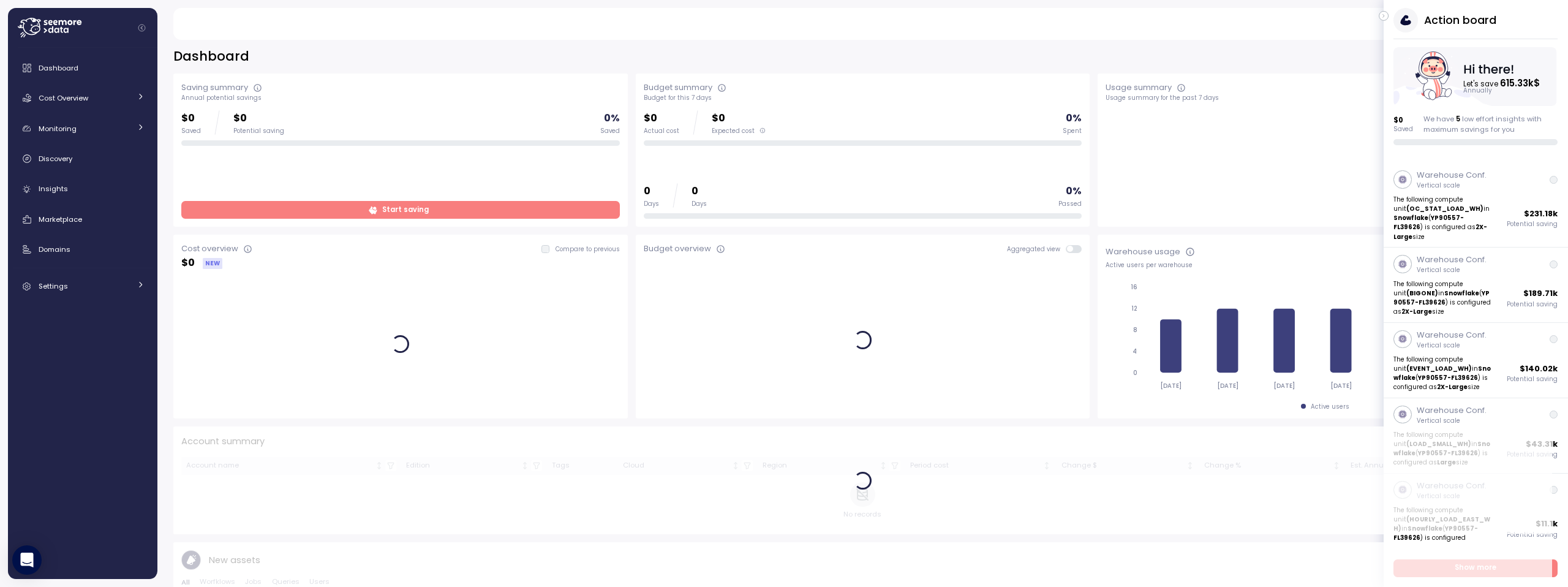
click at [1384, 15] on icon "button" at bounding box center [1384, 15] width 5 height 15
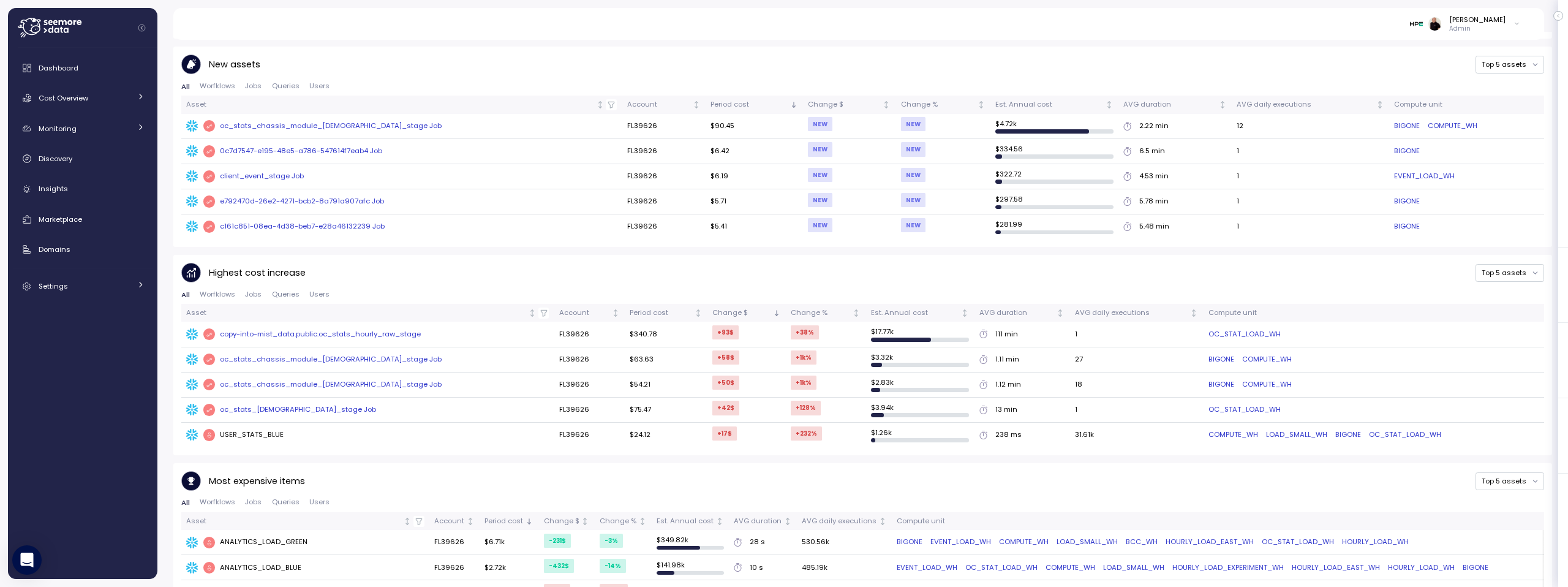
scroll to position [46, 0]
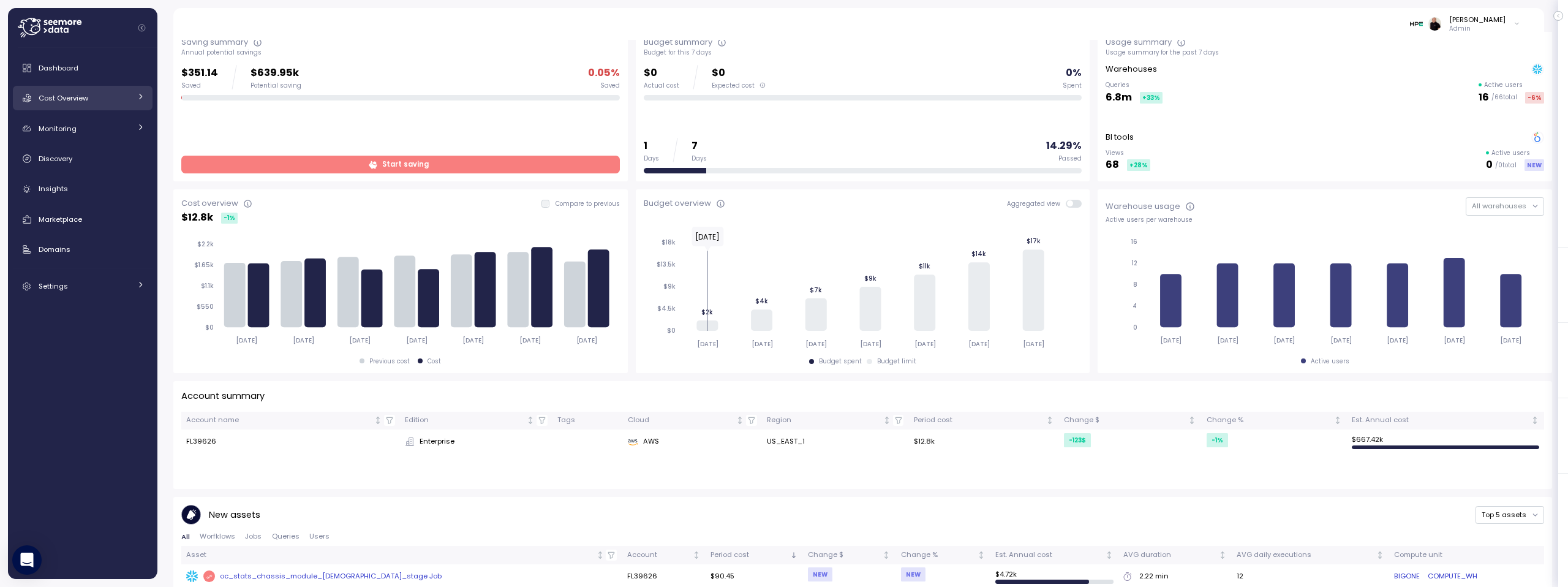
click at [110, 95] on div "Cost Overview" at bounding box center [84, 97] width 92 height 12
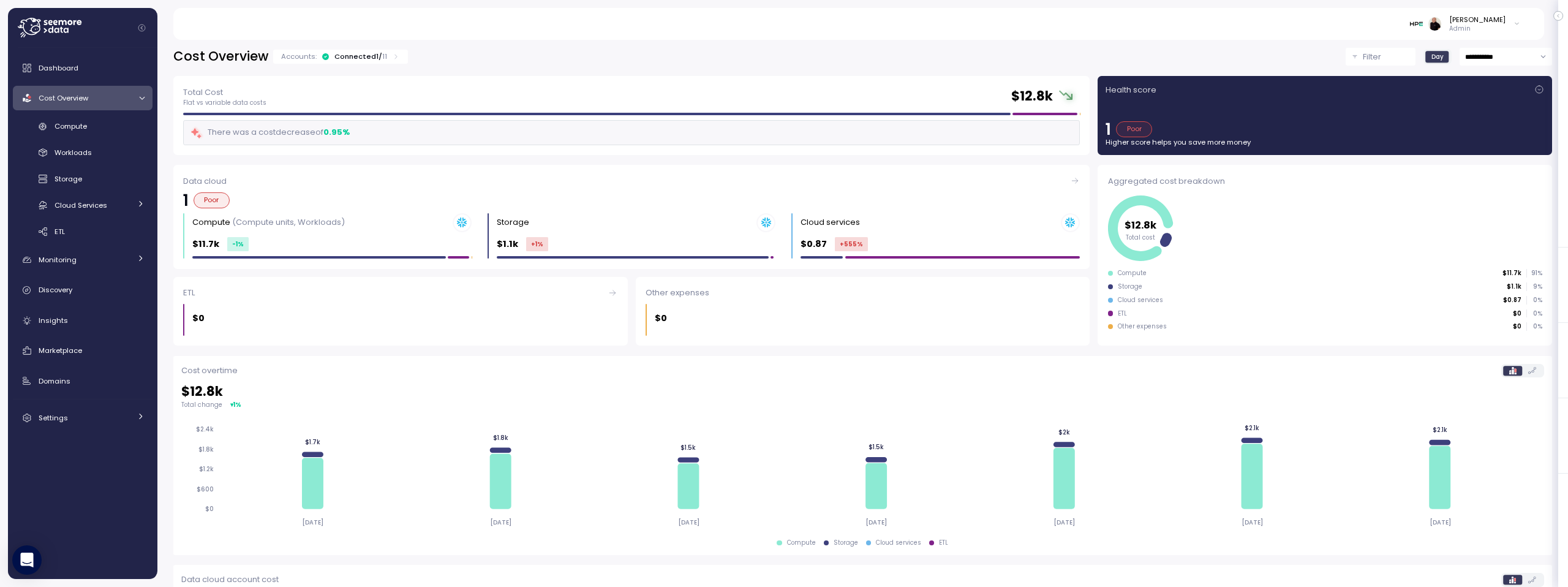
click at [61, 116] on div "Compute Workloads Storage Cloud Services Clustering columns Pipes AI Services S…" at bounding box center [82, 179] width 139 height 126
click at [66, 126] on span "Compute" at bounding box center [71, 126] width 33 height 10
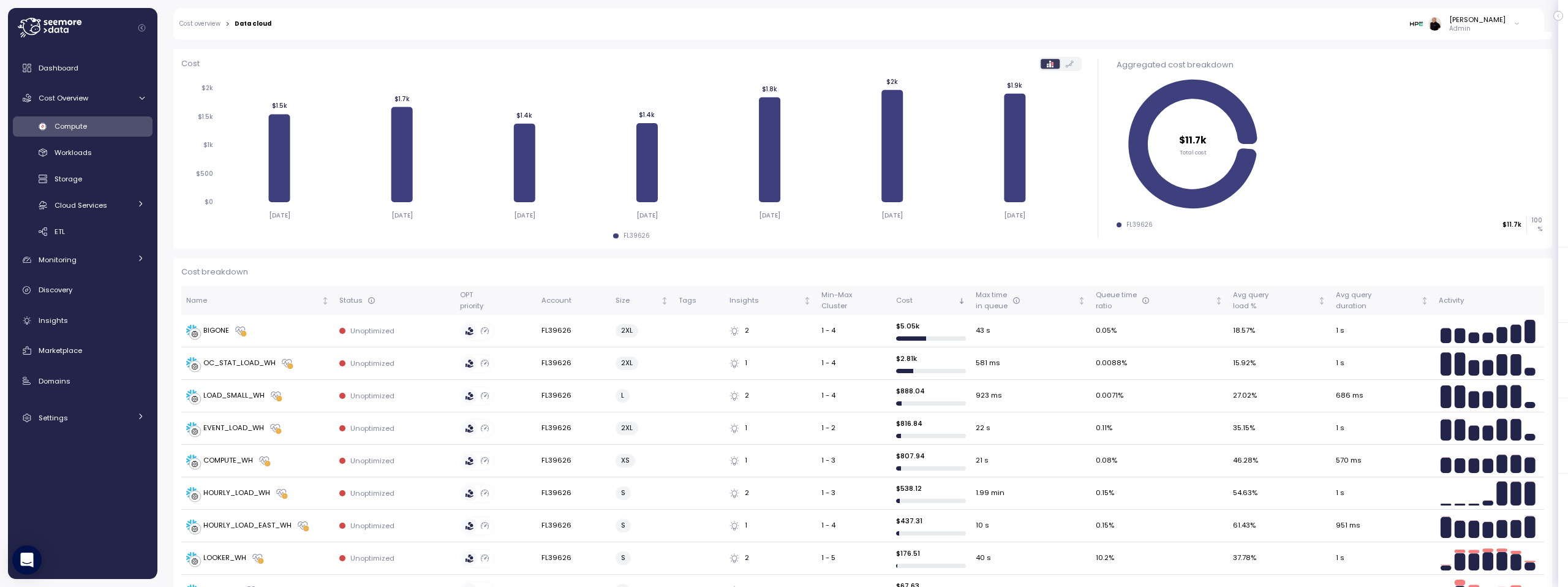
scroll to position [145, 0]
click at [61, 157] on span "Workloads" at bounding box center [73, 152] width 37 height 10
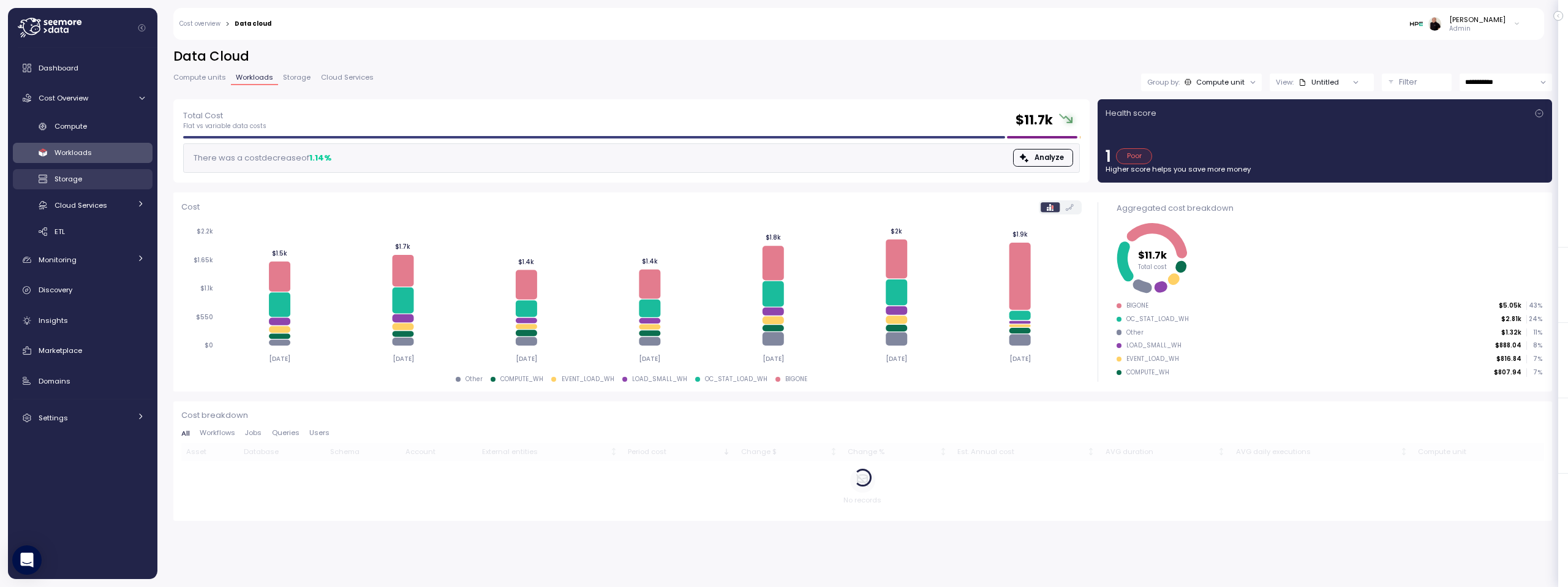
click at [76, 177] on span "Storage" at bounding box center [68, 178] width 27 height 10
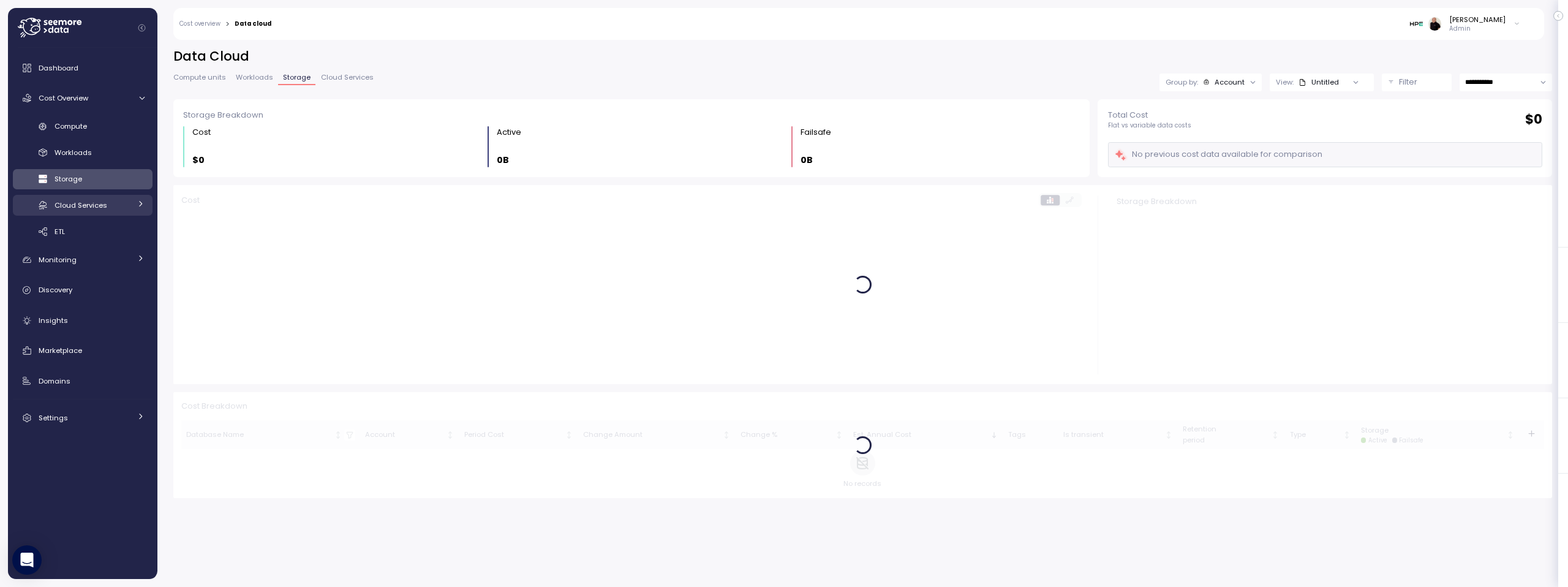
click at [79, 203] on span "Cloud Services" at bounding box center [81, 205] width 53 height 10
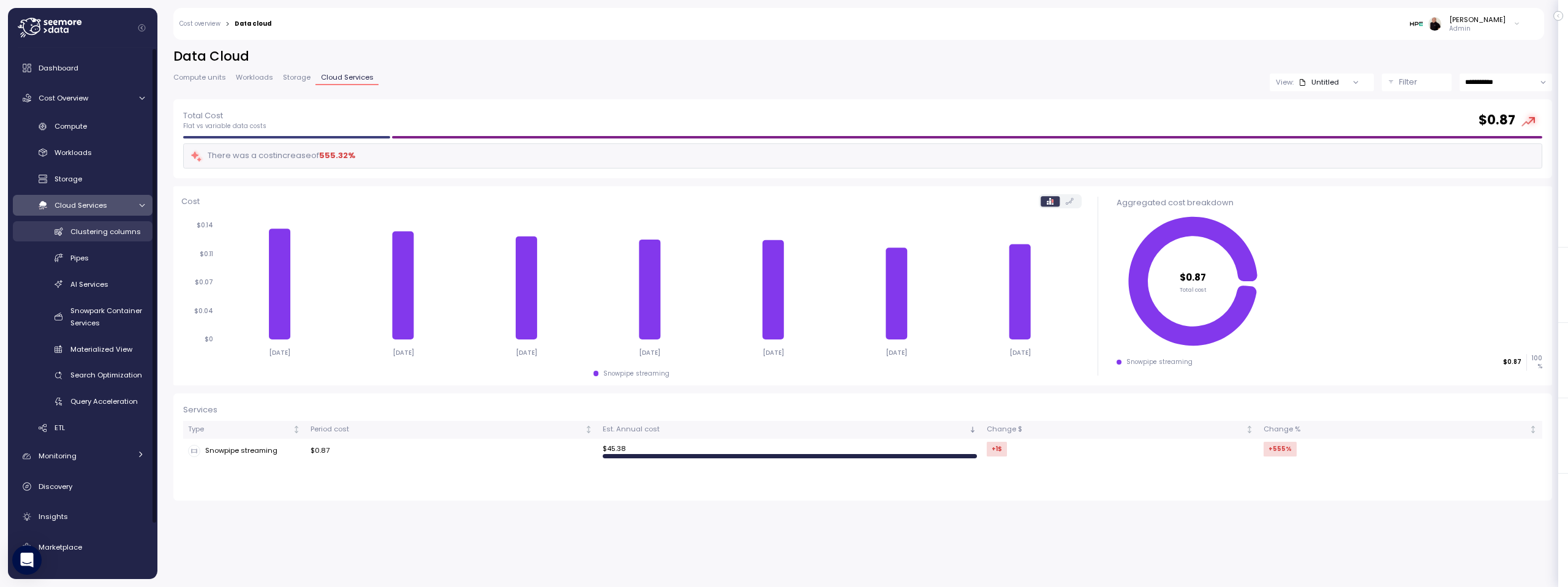
click at [93, 235] on span "Clustering columns" at bounding box center [105, 231] width 70 height 10
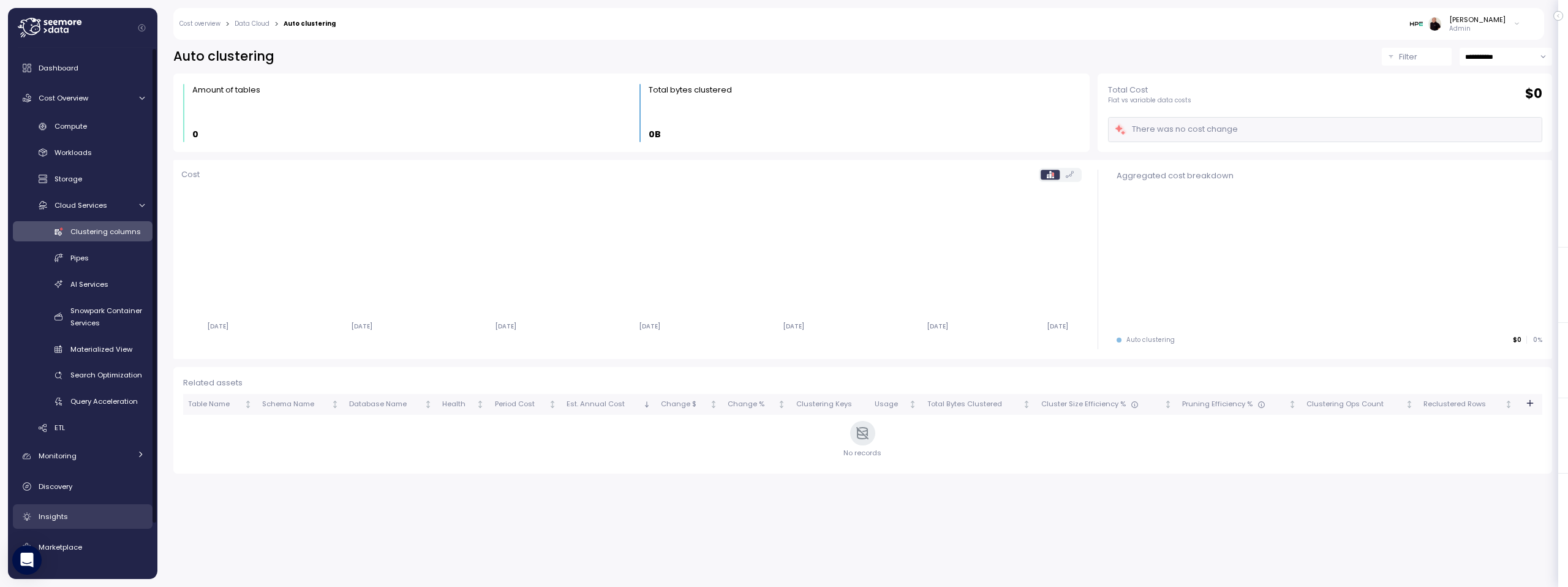
click at [71, 517] on div "Insights" at bounding box center [91, 516] width 106 height 12
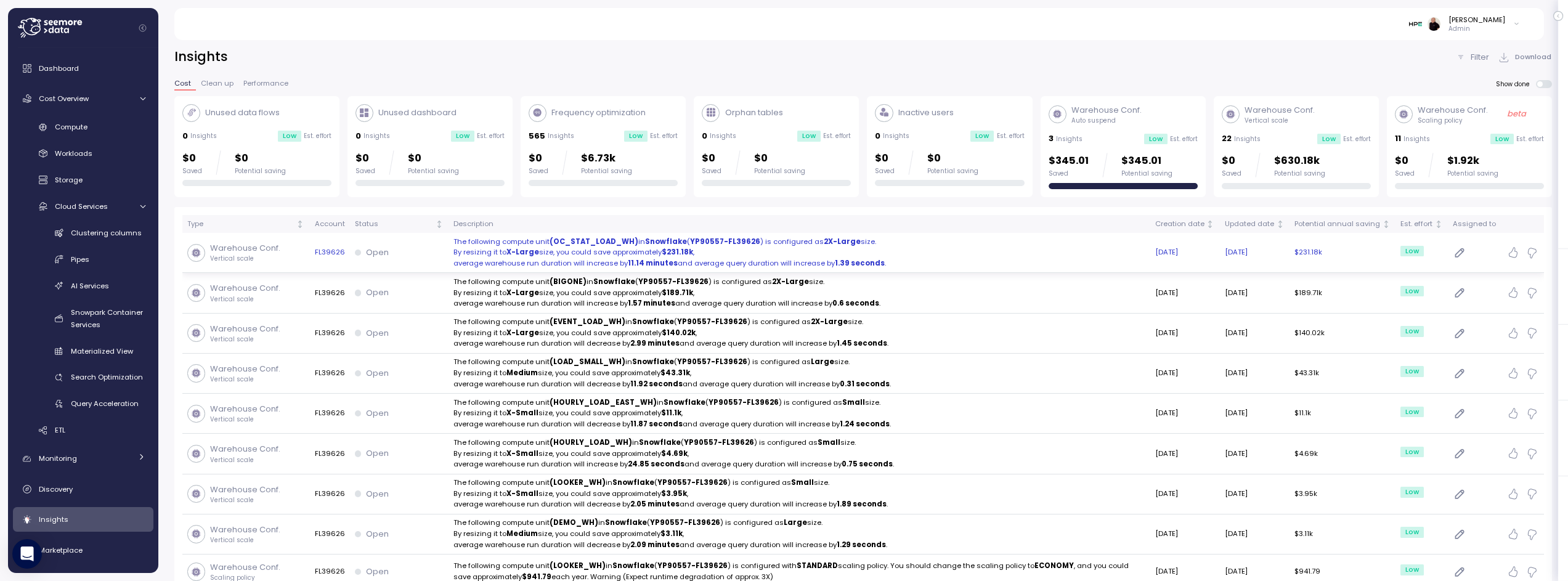
click at [476, 251] on p "By resizing it to X-Large size, you could save approximately $231.18k ," at bounding box center [799, 253] width 692 height 11
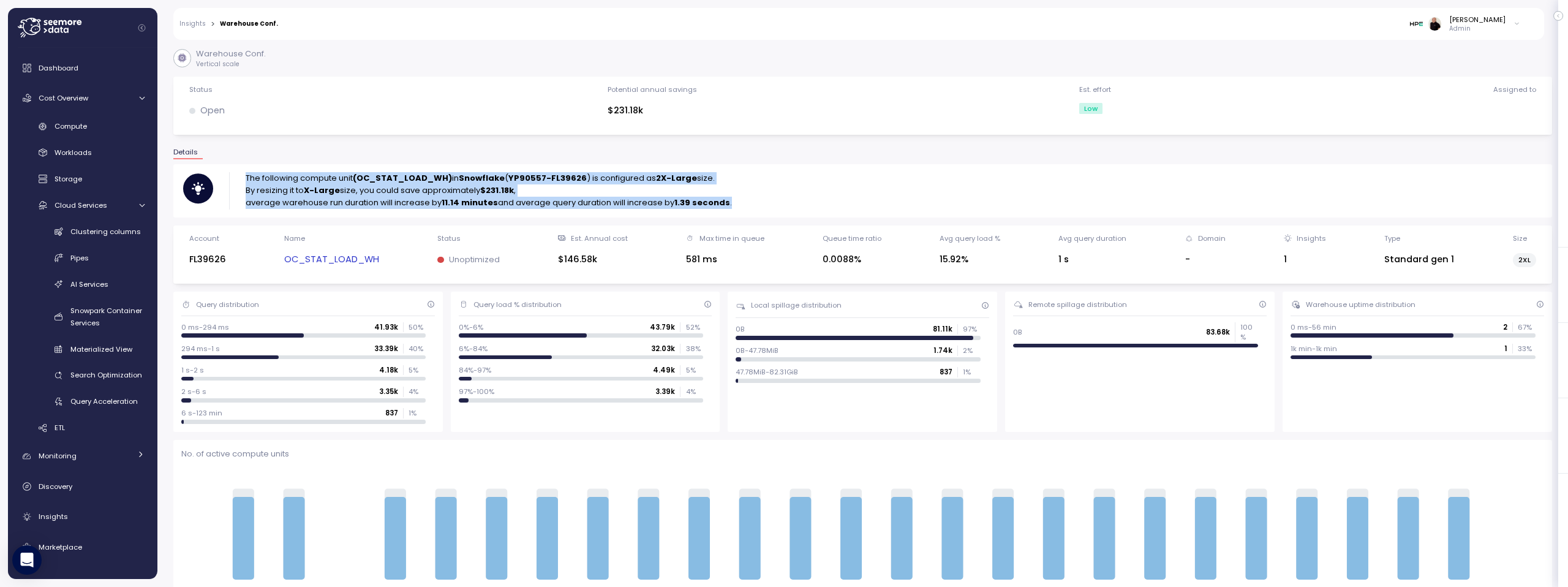
drag, startPoint x: 247, startPoint y: 177, endPoint x: 751, endPoint y: 208, distance: 505.0
click at [751, 208] on div "The following compute unit (OC_STAT_LOAD_WH) in Snowflake ( YP90557-FL39626 ) i…" at bounding box center [862, 190] width 1359 height 36
drag, startPoint x: 750, startPoint y: 201, endPoint x: 239, endPoint y: 173, distance: 511.8
click at [239, 173] on div "The following compute unit (OC_STAT_LOAD_WH) in Snowflake ( YP90557-FL39626 ) i…" at bounding box center [862, 190] width 1359 height 36
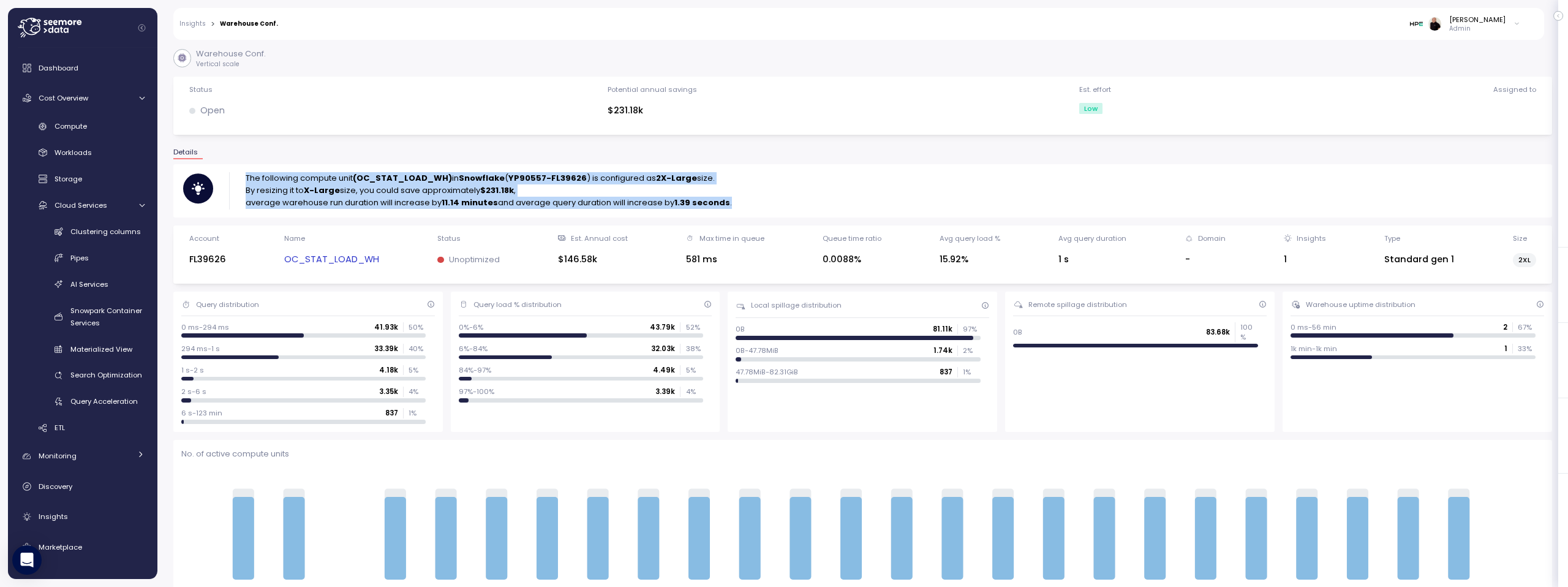
copy div "The following compute unit (OC_STAT_LOAD_WH) in Snowflake ( YP90557-FL39626 ) i…"
click at [800, 190] on div "The following compute unit (OC_STAT_LOAD_WH) in Snowflake ( YP90557-FL39626 ) i…" at bounding box center [862, 190] width 1359 height 36
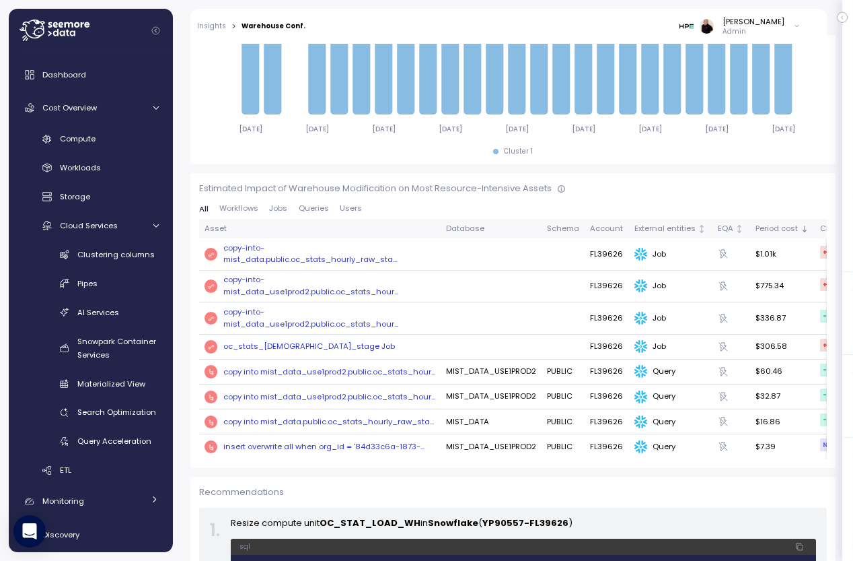
scroll to position [839, 0]
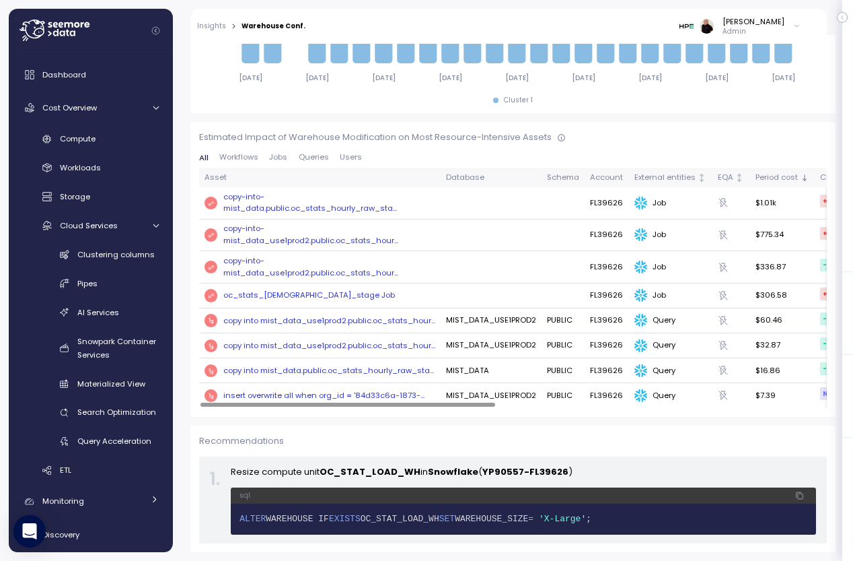
click at [313, 156] on span "Queries" at bounding box center [314, 156] width 30 height 7
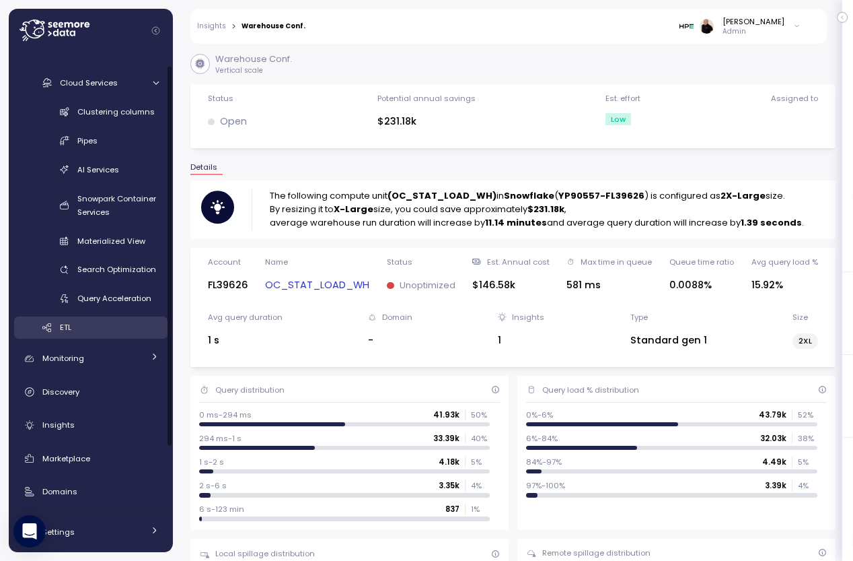
scroll to position [151, 0]
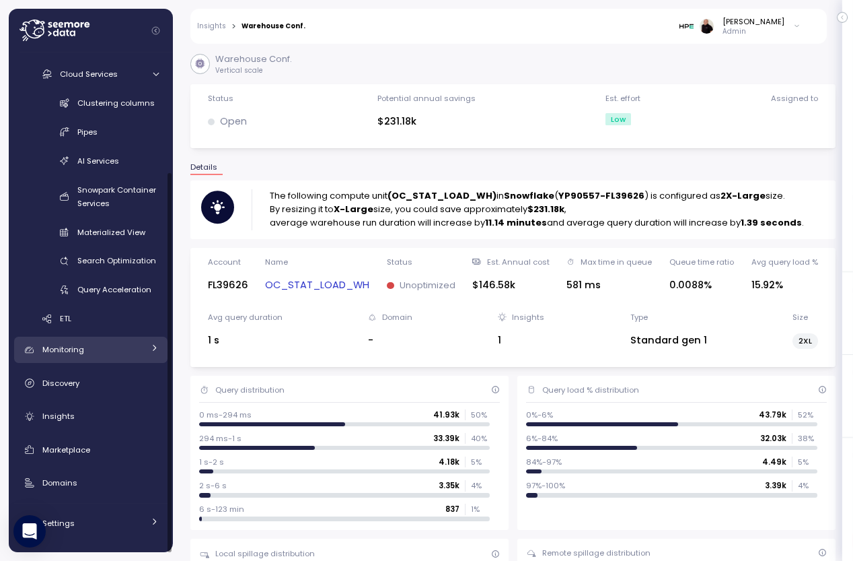
click at [95, 350] on div "Monitoring" at bounding box center [92, 349] width 101 height 13
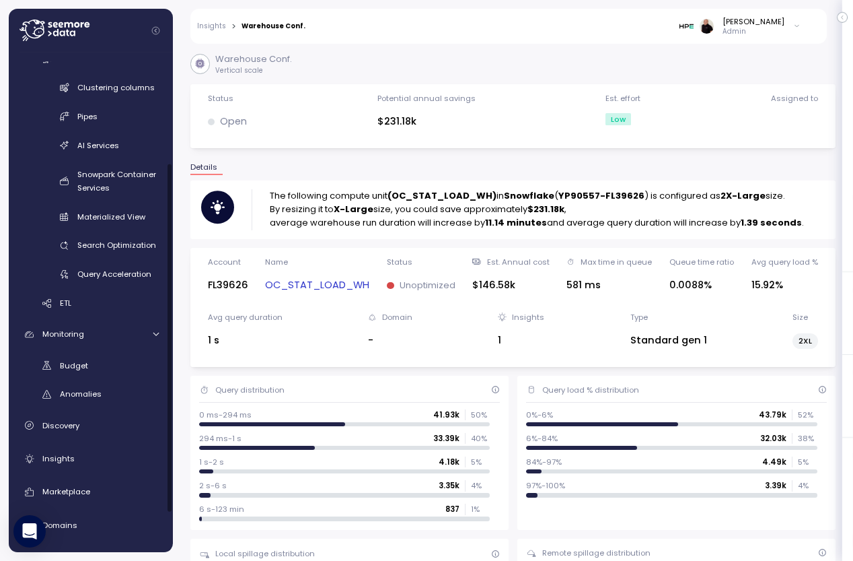
scroll to position [170, 0]
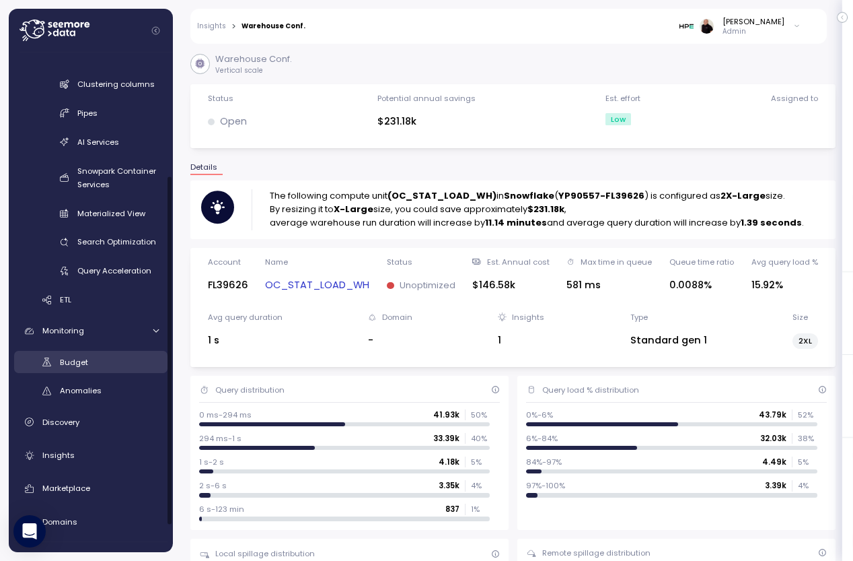
click at [101, 370] on link "Budget" at bounding box center [90, 362] width 153 height 22
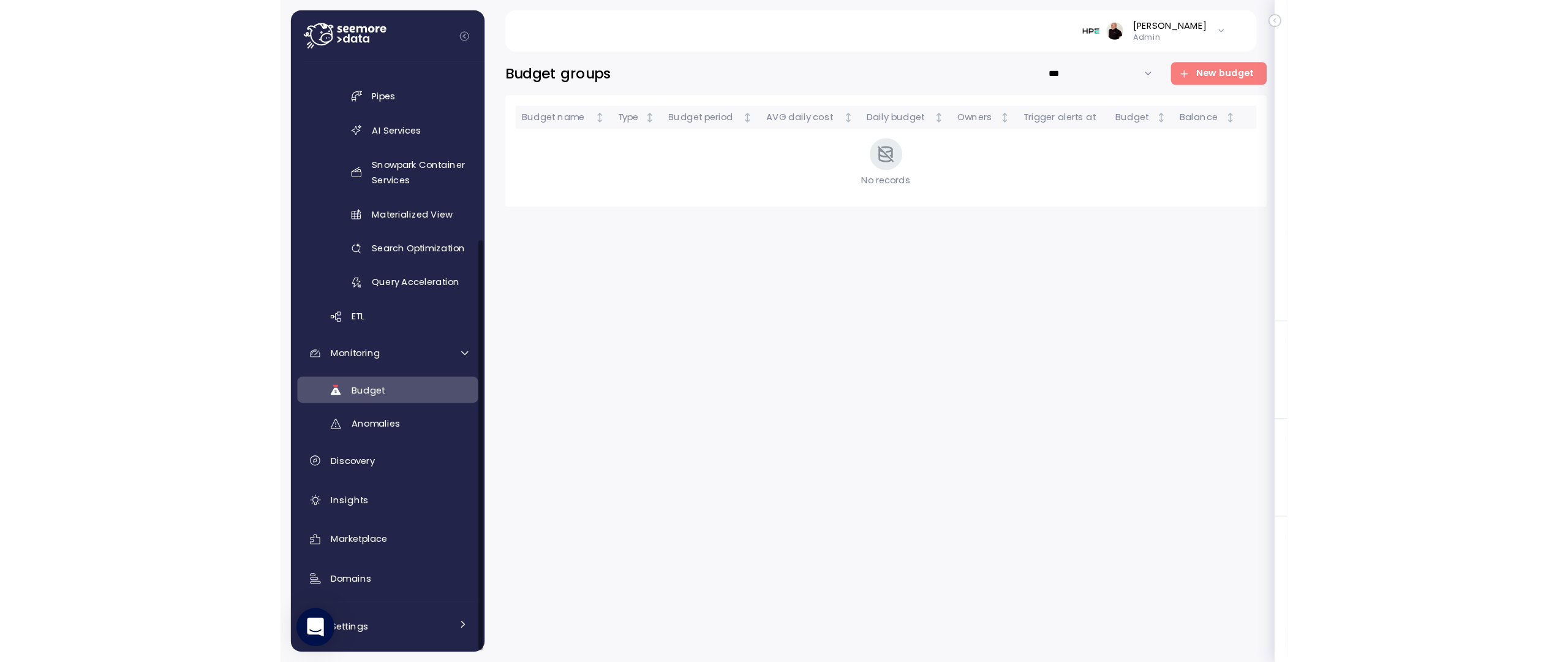
scroll to position [190, 0]
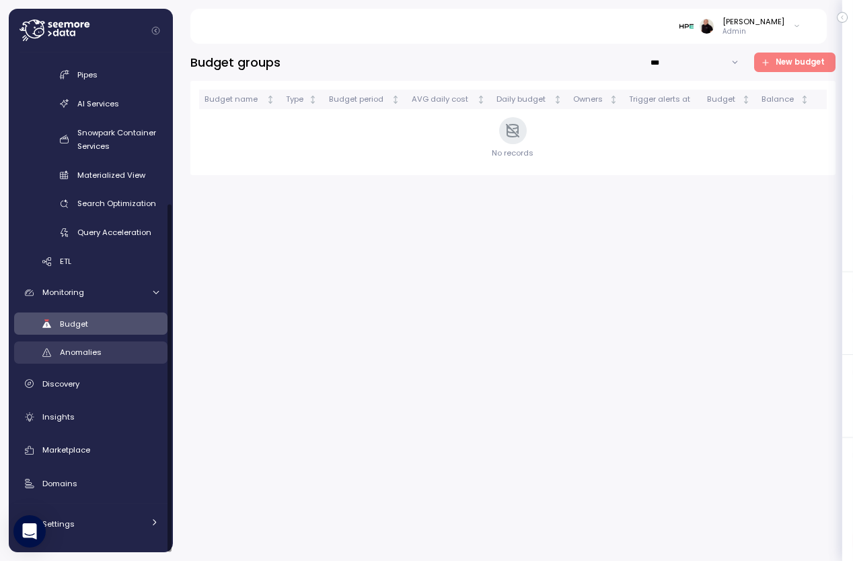
click at [111, 353] on div "Anomalies" at bounding box center [109, 351] width 99 height 13
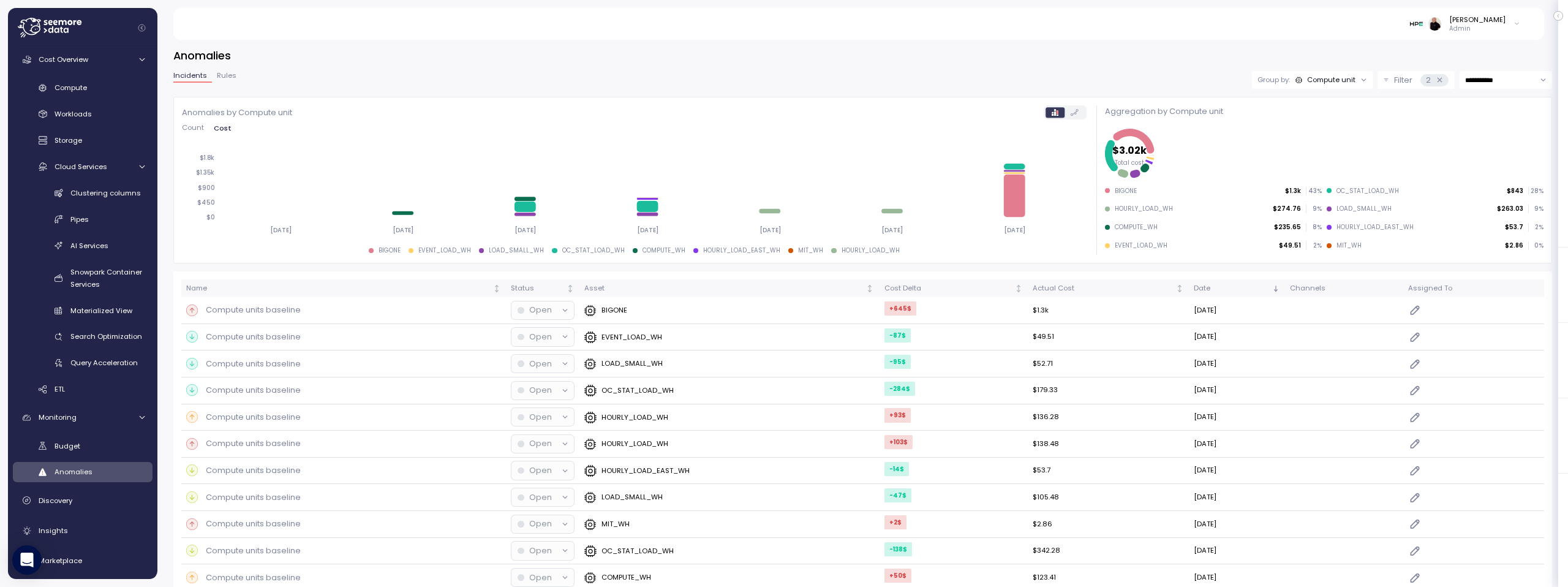
scroll to position [114, 0]
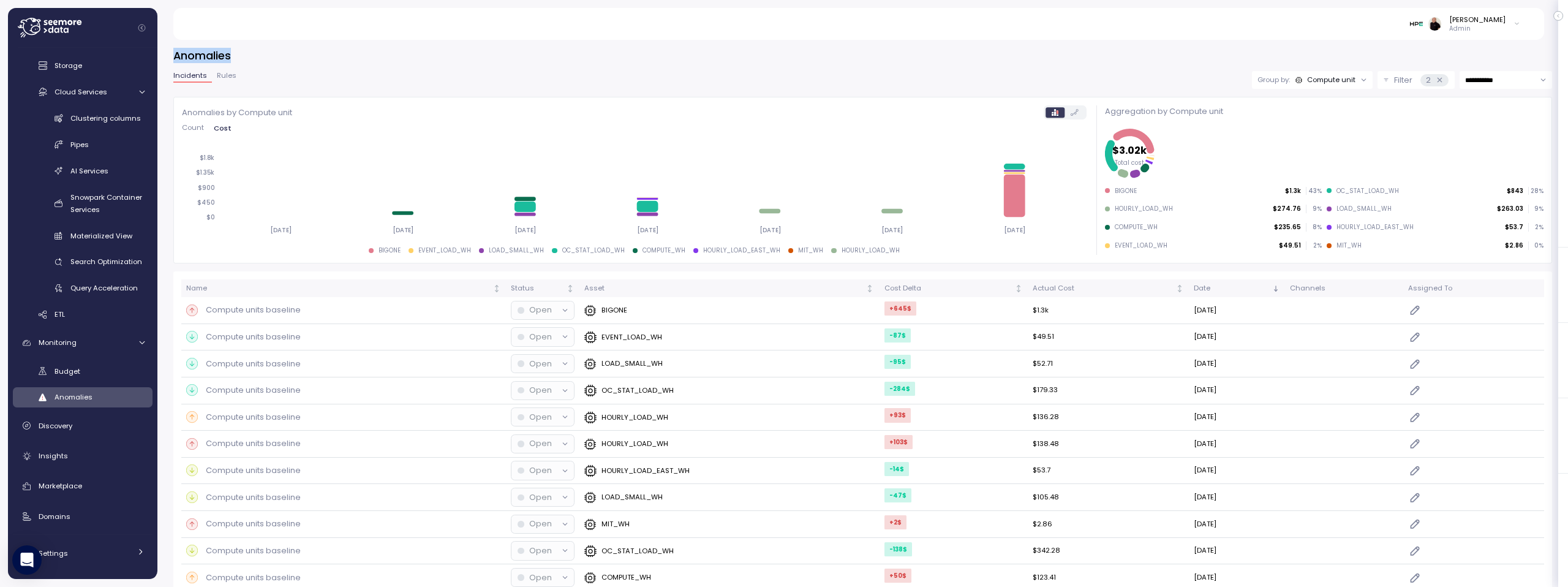
drag, startPoint x: 234, startPoint y: 54, endPoint x: 173, endPoint y: 54, distance: 61.0
click at [173, 54] on h3 "Anomalies" at bounding box center [862, 55] width 1379 height 15
copy h3 "Anomalies"
click at [252, 84] on div "**********" at bounding box center [862, 80] width 1379 height 18
click at [227, 74] on span "Rules" at bounding box center [227, 75] width 20 height 6
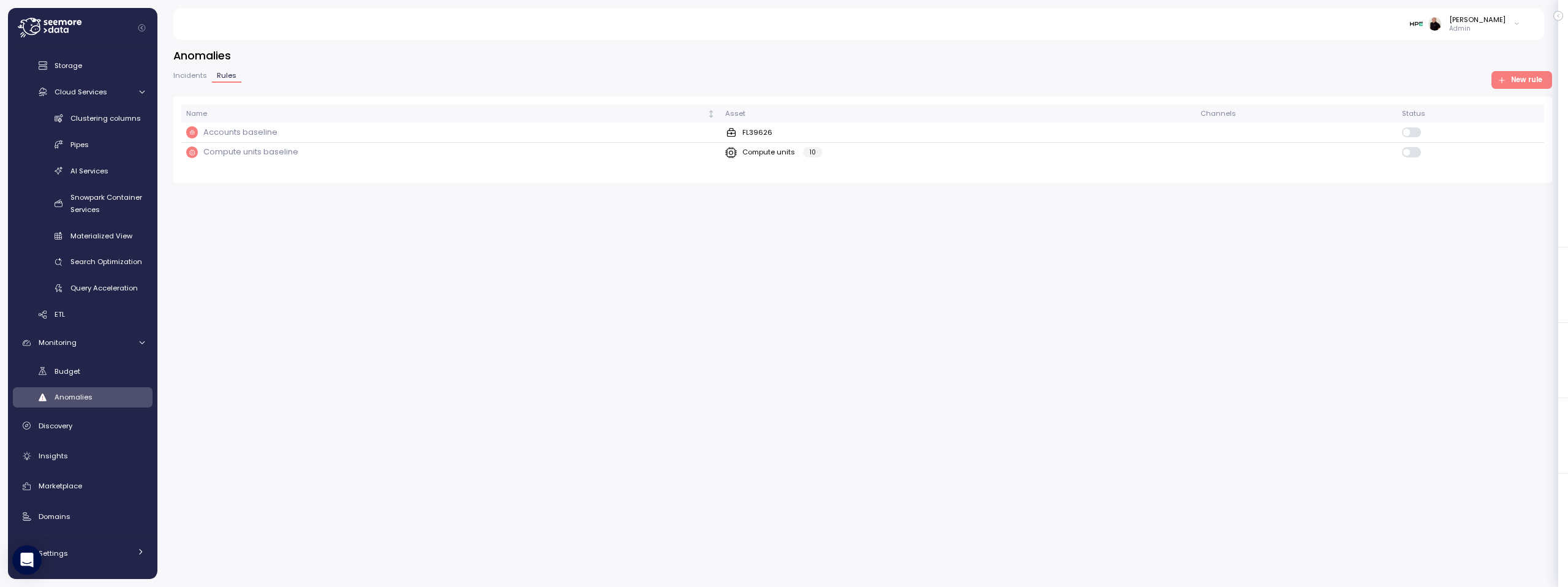
click at [190, 73] on span "Incidents" at bounding box center [189, 75] width 34 height 6
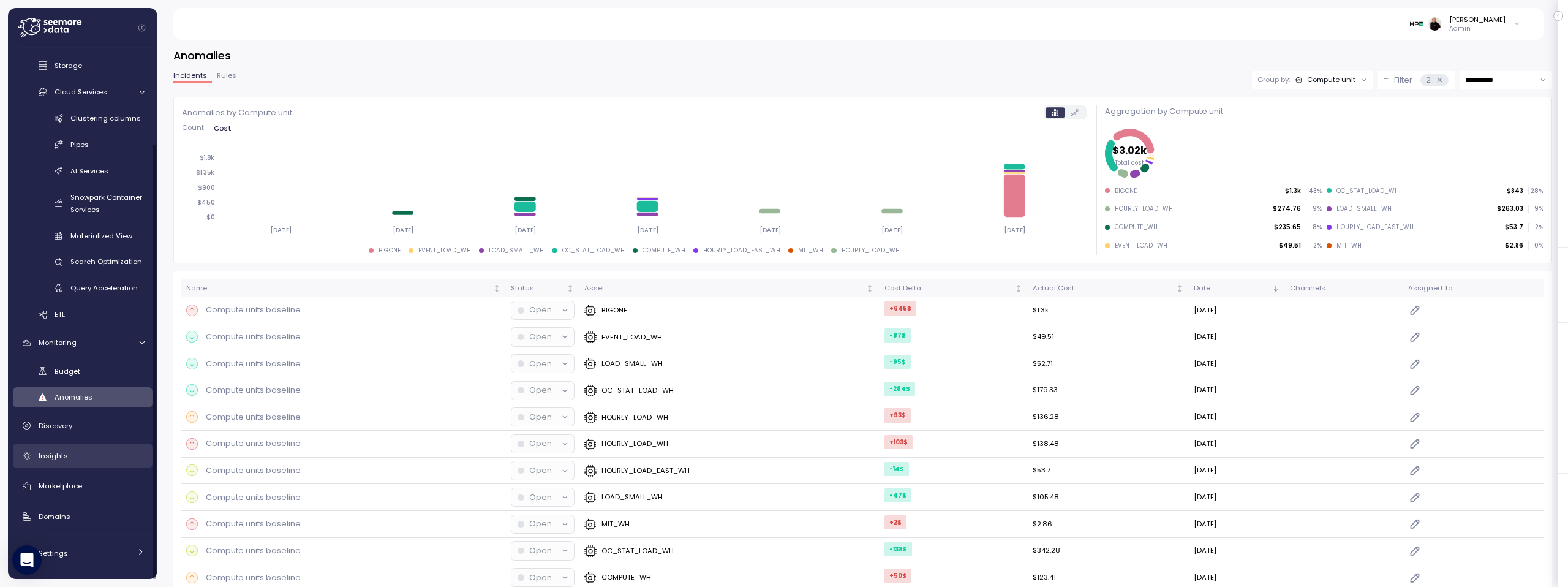
click at [134, 454] on div "Insights" at bounding box center [91, 455] width 106 height 12
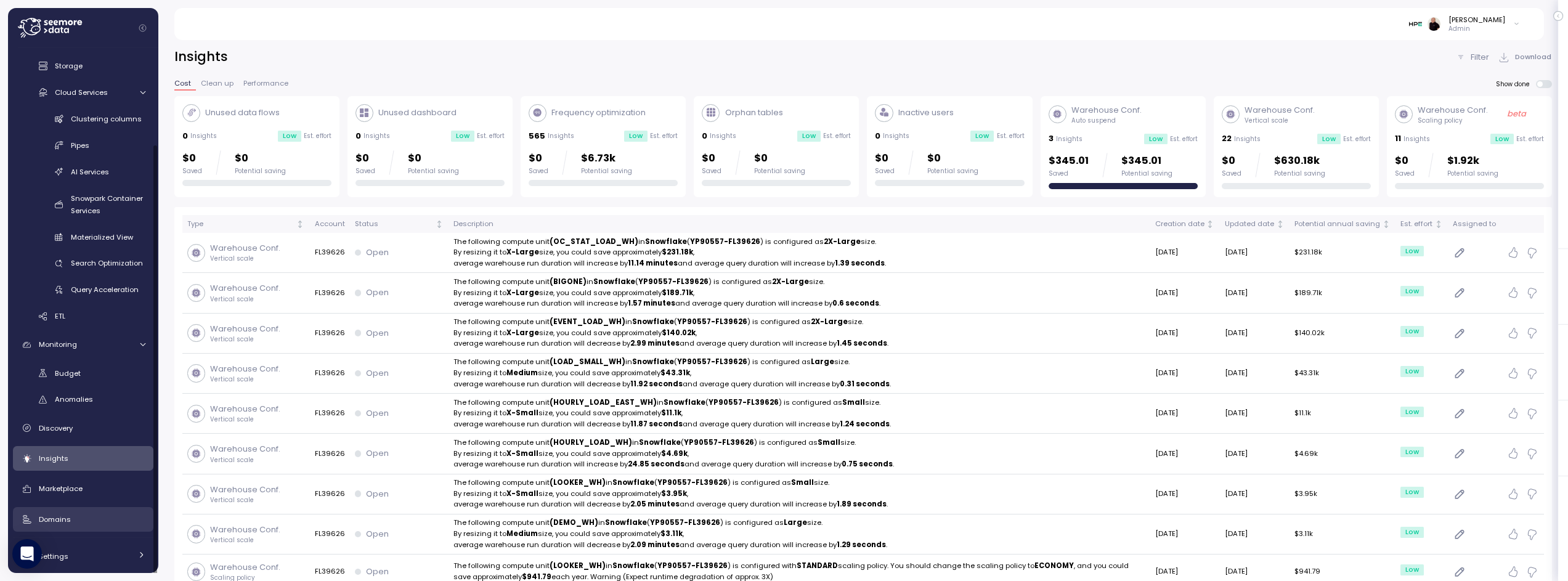
click at [110, 514] on div "Domains" at bounding box center [92, 519] width 106 height 12
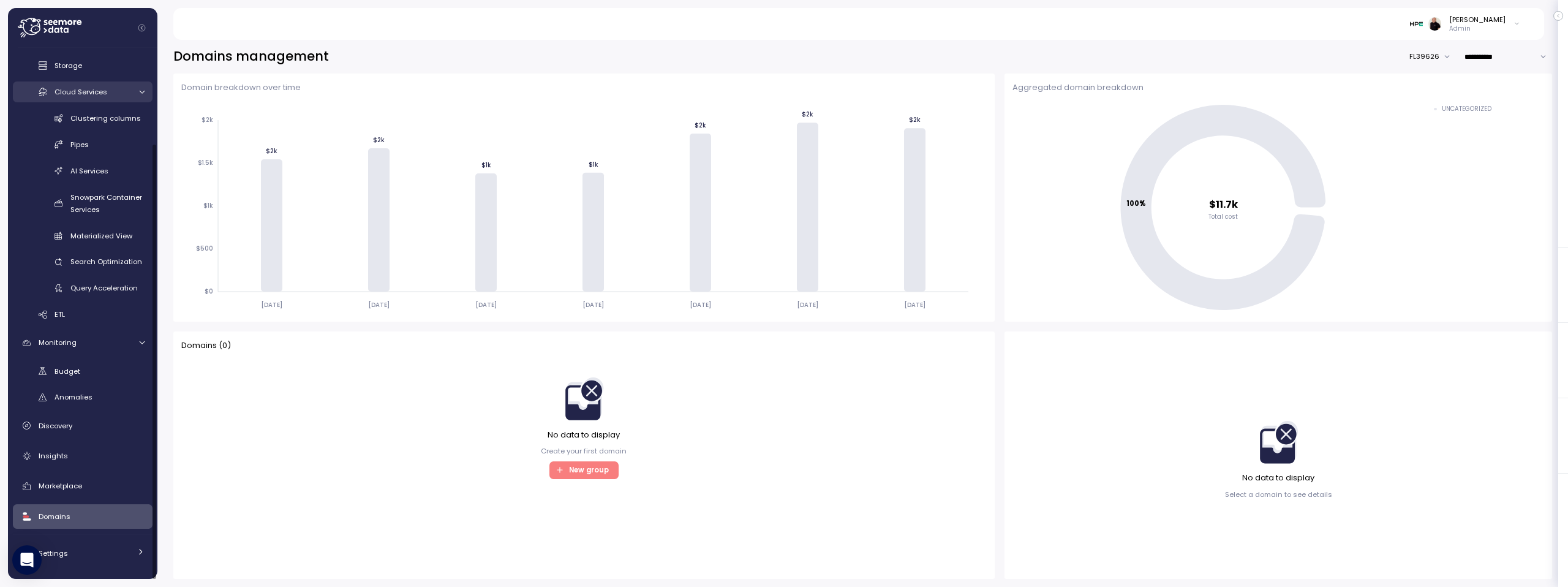
click at [98, 94] on span "Cloud Services" at bounding box center [81, 92] width 53 height 10
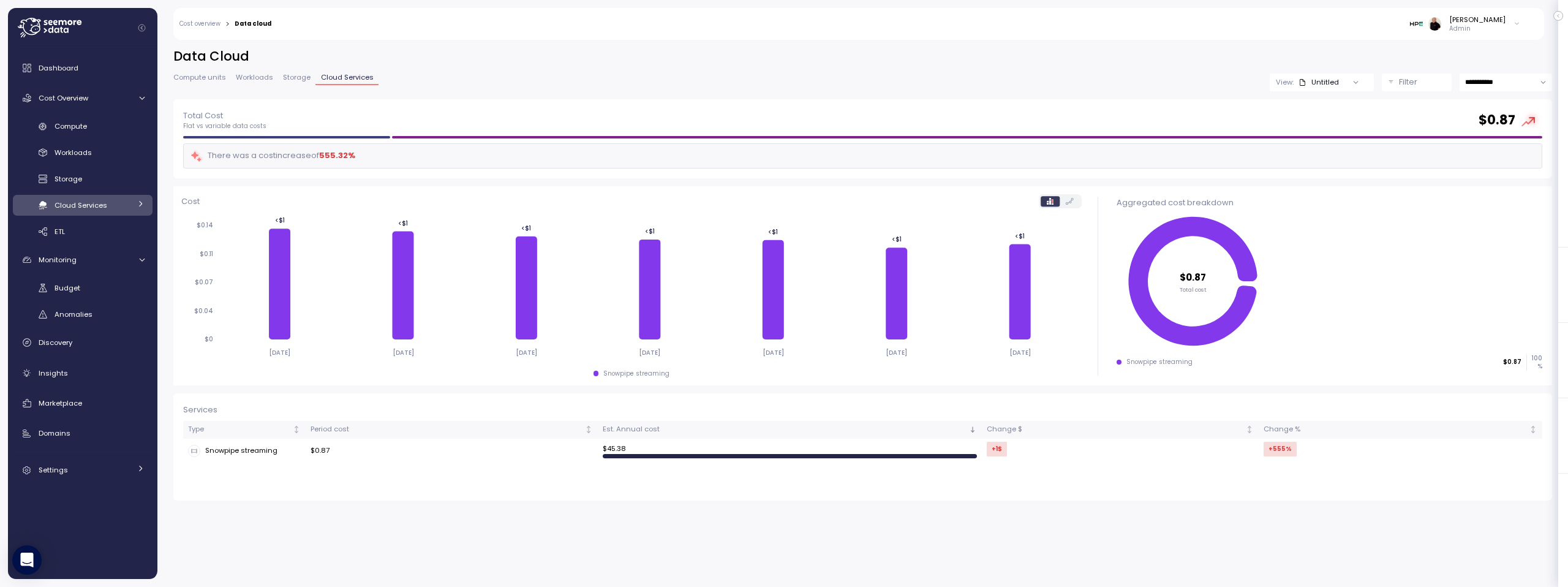
click at [1332, 79] on div "Untitled" at bounding box center [1319, 82] width 40 height 10
click at [1410, 82] on p "Filter" at bounding box center [1408, 81] width 18 height 12
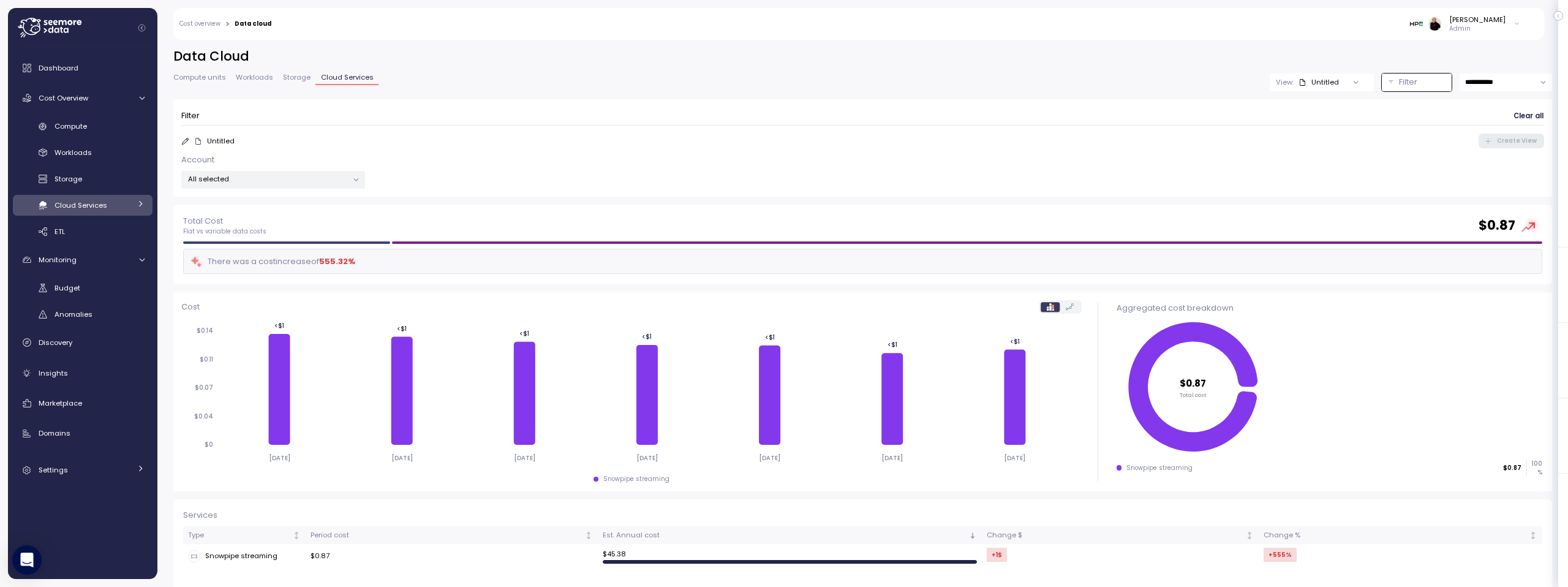
click at [302, 175] on p "All selected" at bounding box center [268, 178] width 160 height 10
click at [405, 190] on div "Filter Clear all Untitled Create View Account All selected" at bounding box center [862, 147] width 1379 height 97
click at [1403, 84] on p "Filter" at bounding box center [1408, 81] width 18 height 12
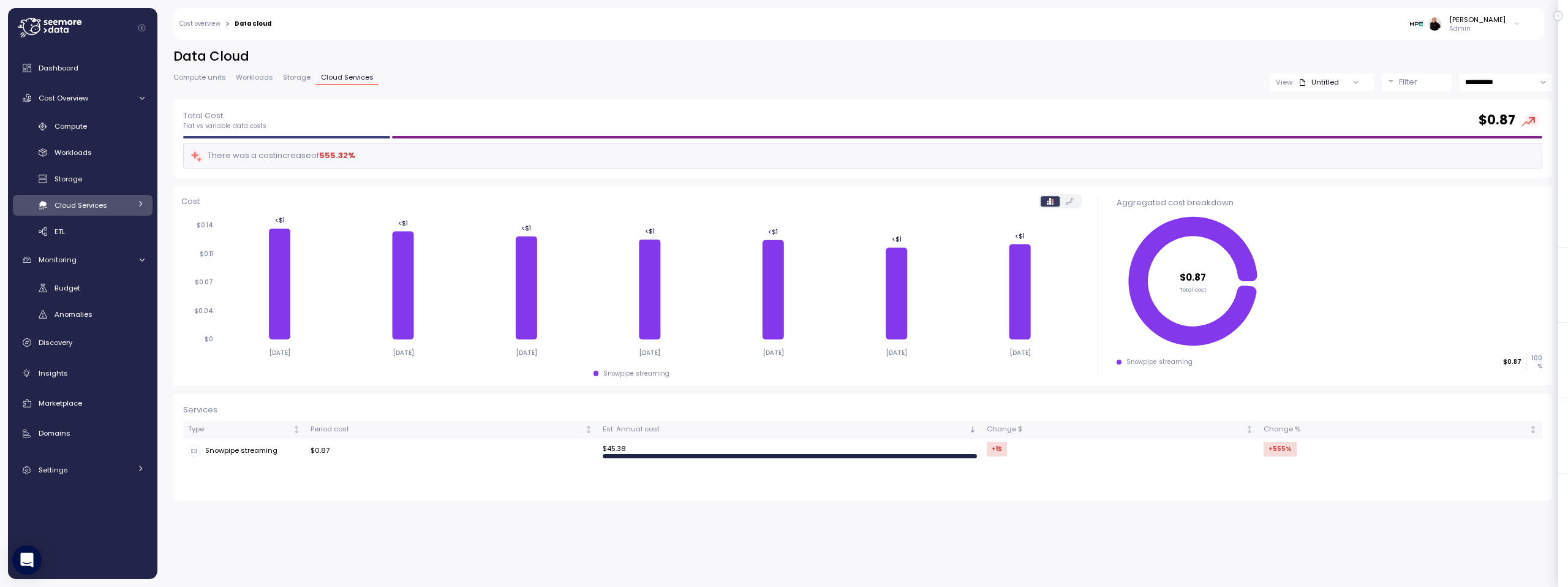
click at [1403, 84] on p "Filter" at bounding box center [1408, 81] width 18 height 12
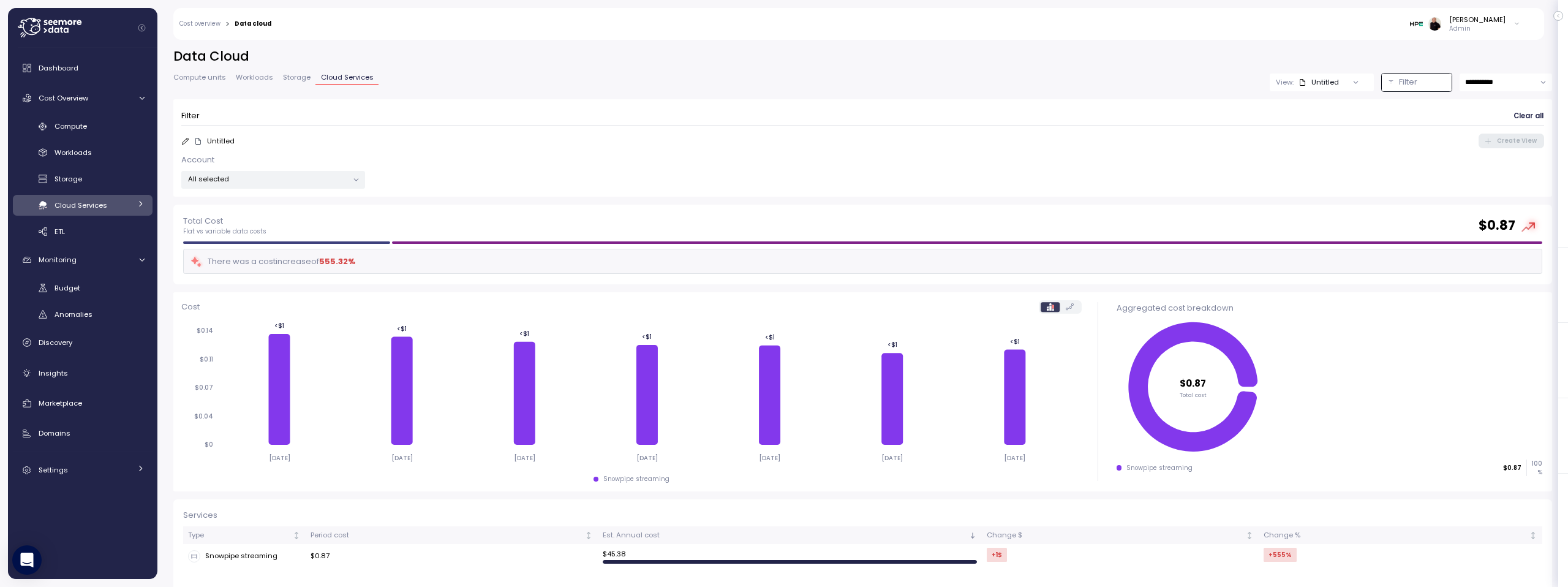
click at [1321, 79] on div "Untitled" at bounding box center [1319, 82] width 40 height 10
click at [1278, 82] on p "View:" at bounding box center [1285, 82] width 18 height 10
click at [1127, 76] on div "**********" at bounding box center [862, 83] width 1379 height 18
click at [1477, 79] on input "**********" at bounding box center [1506, 83] width 93 height 18
click at [1463, 177] on span "Last 30 days" at bounding box center [1479, 174] width 46 height 11
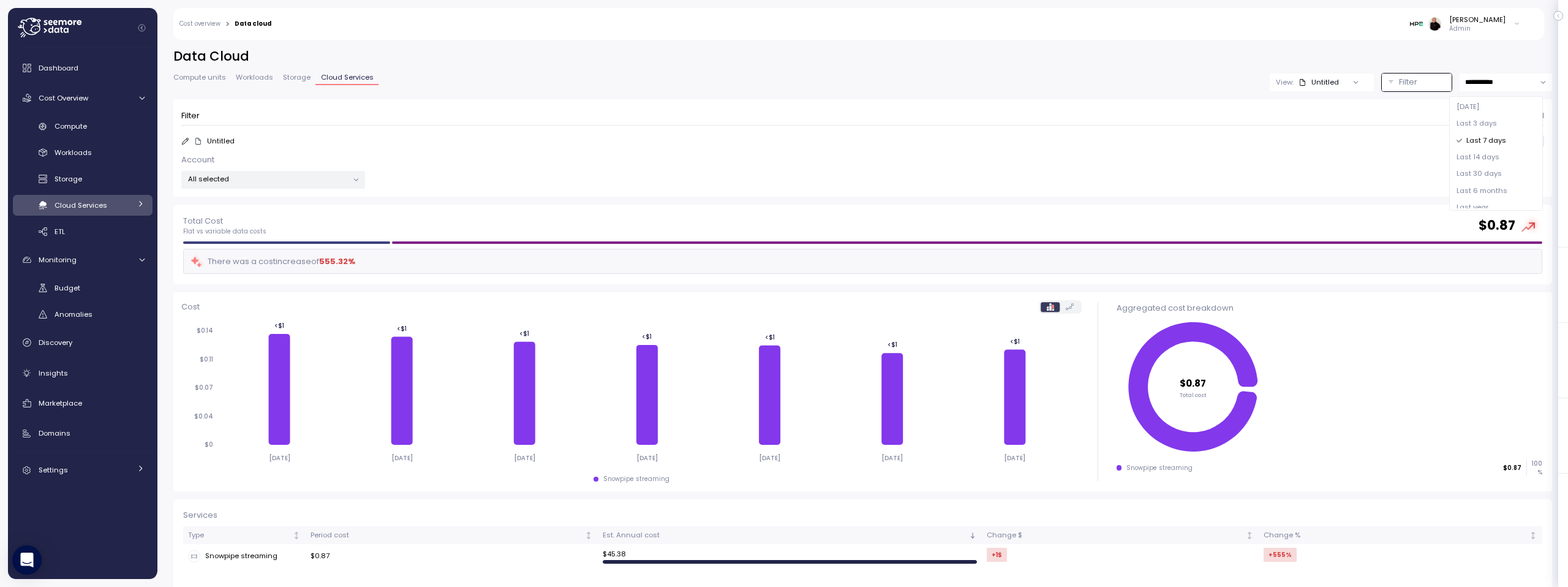
type input "**********"
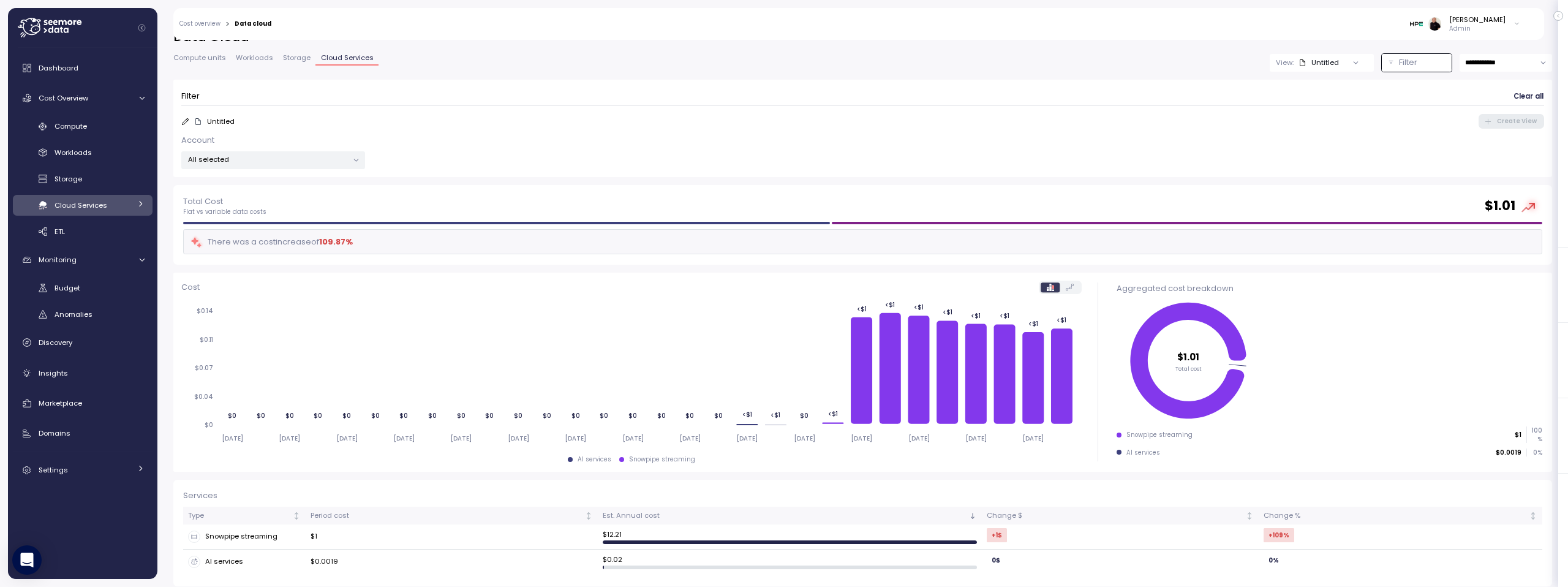
scroll to position [27, 0]
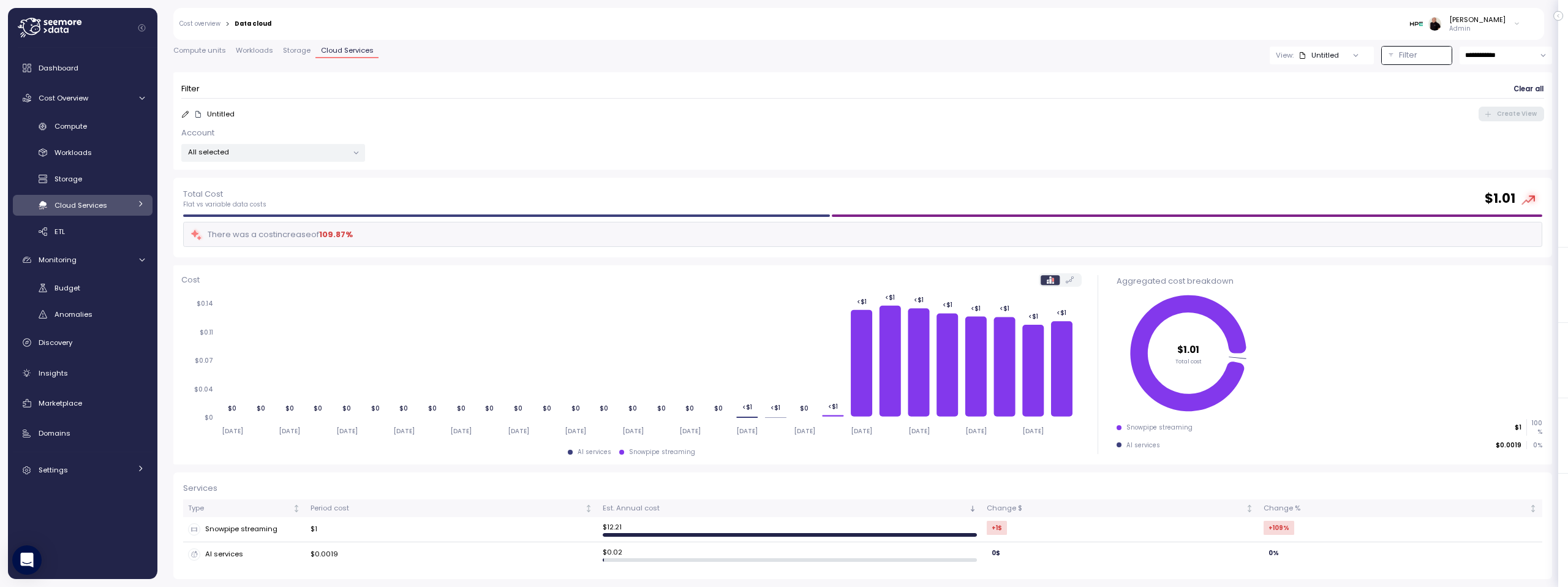
click at [293, 48] on span "Storage" at bounding box center [297, 50] width 27 height 6
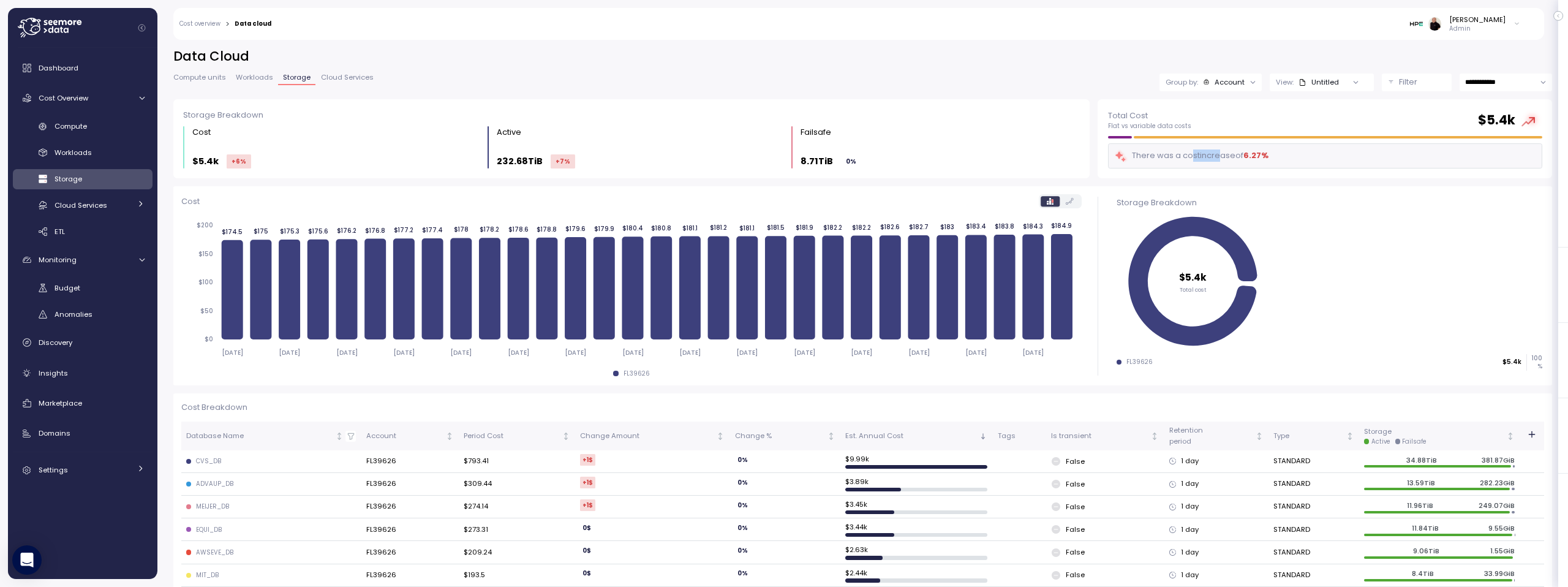
drag, startPoint x: 1185, startPoint y: 153, endPoint x: 1217, endPoint y: 153, distance: 32.0
click at [1217, 153] on div "There was a cost increase of 6.27 %" at bounding box center [1191, 156] width 155 height 14
click at [238, 75] on span "Workloads" at bounding box center [254, 76] width 37 height 6
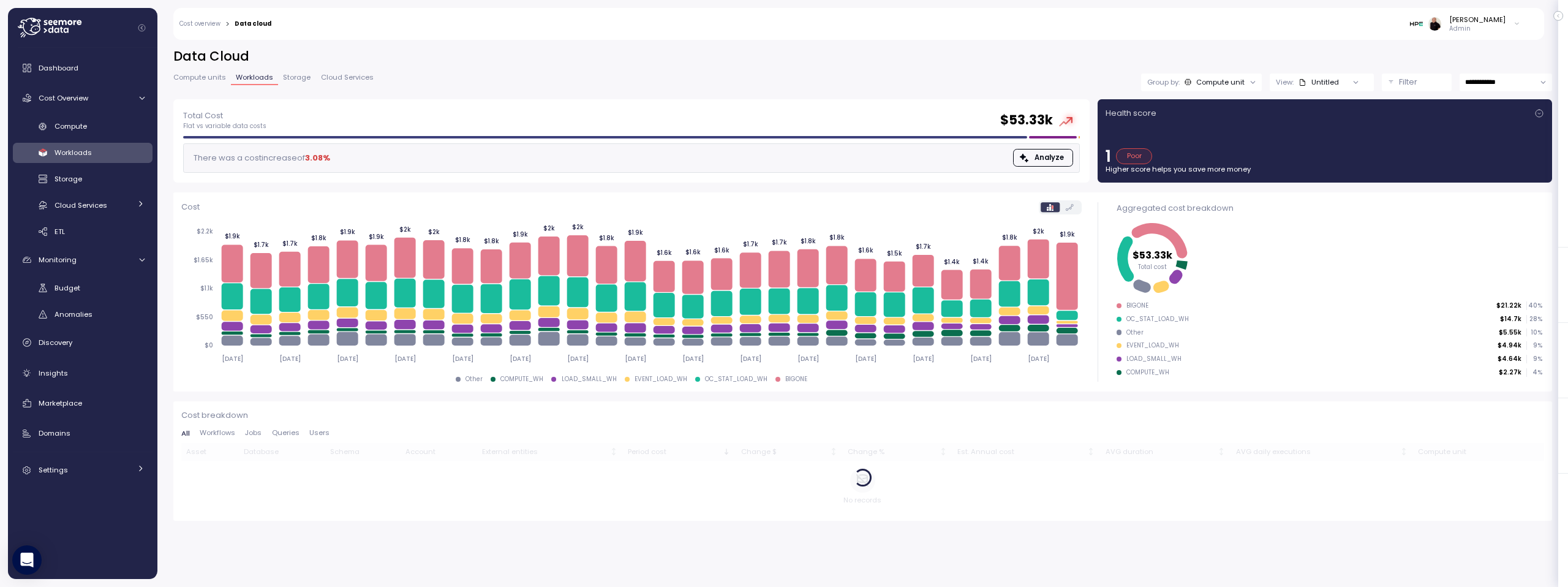
click at [190, 74] on span "Compute units" at bounding box center [199, 76] width 53 height 6
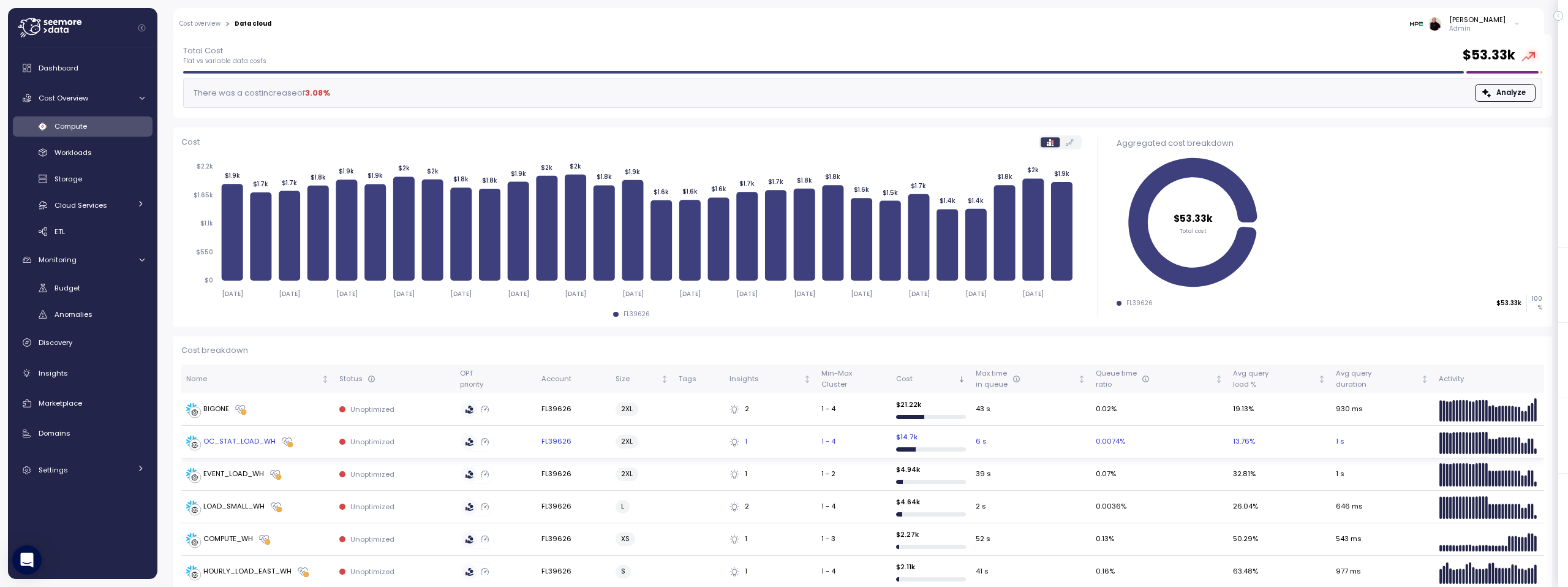
scroll to position [268, 0]
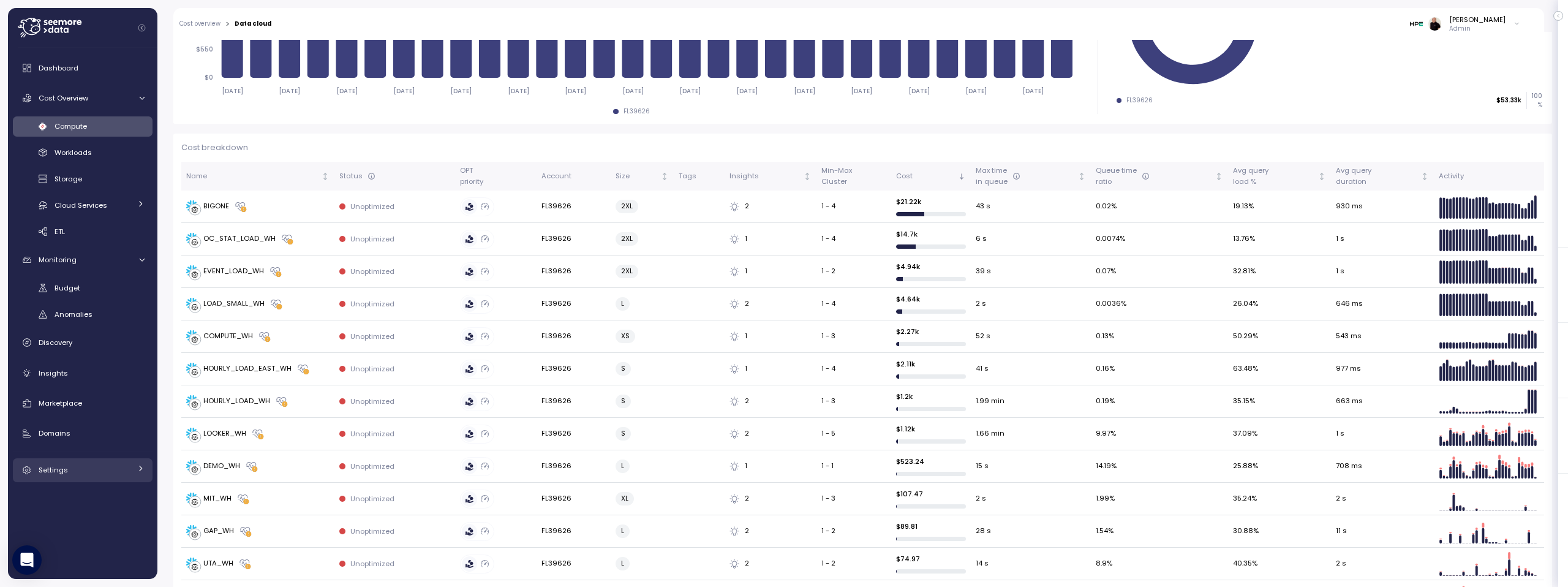
click at [83, 475] on div "Settings" at bounding box center [84, 469] width 92 height 12
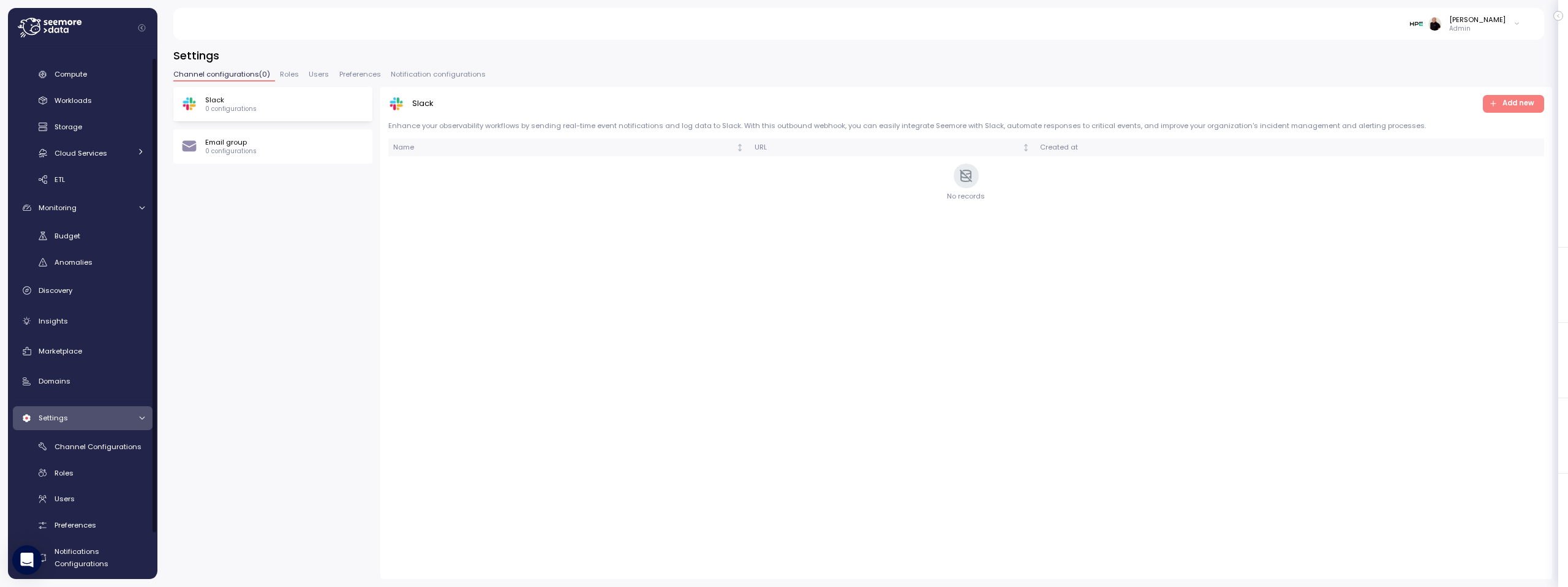
scroll to position [61, 0]
click at [107, 440] on span "Channel Configurations" at bounding box center [98, 437] width 87 height 10
click at [98, 465] on div "Roles" at bounding box center [99, 463] width 90 height 12
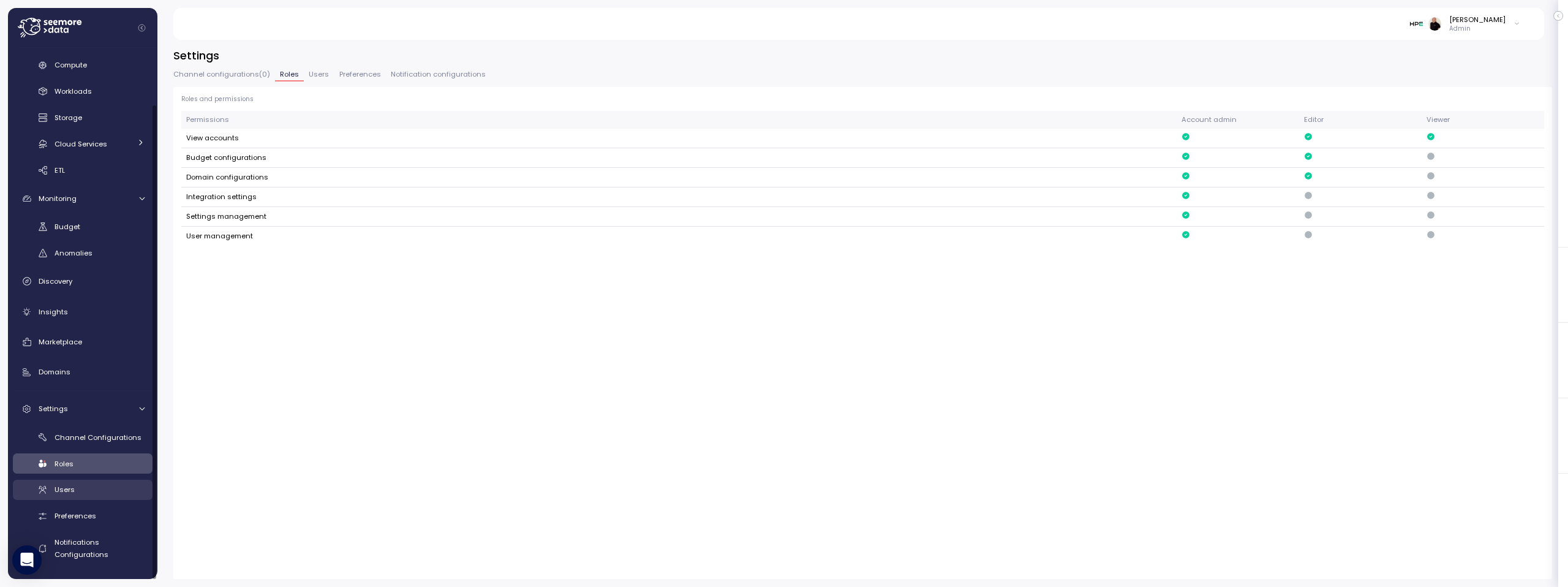
click at [97, 492] on div "Users" at bounding box center [99, 489] width 90 height 12
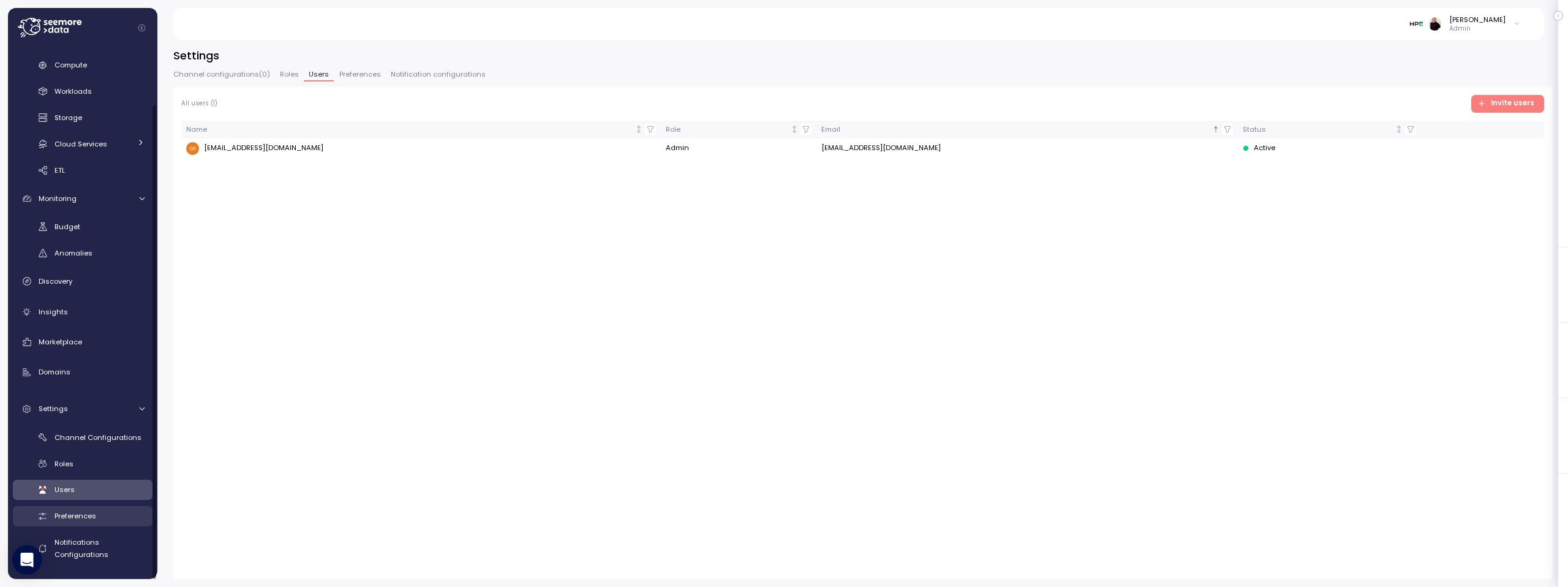
click at [96, 513] on div "Preferences" at bounding box center [99, 515] width 90 height 12
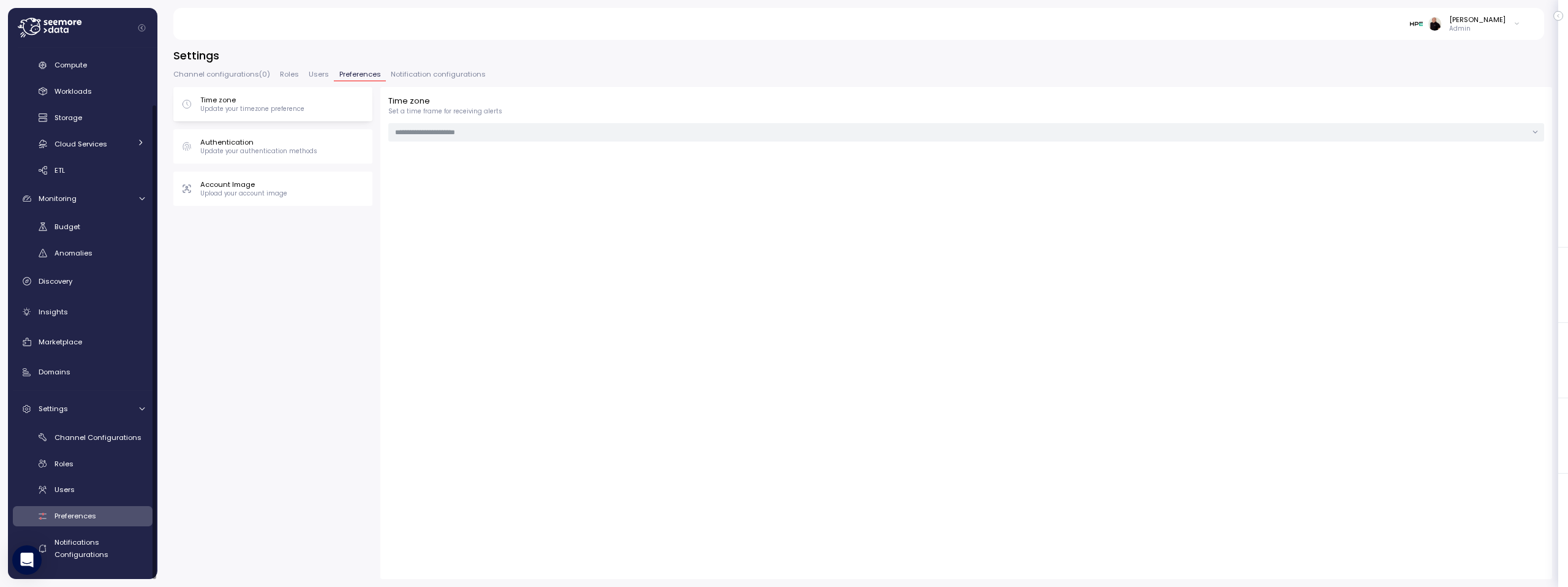
type input "**********"
click at [74, 551] on span "Notifications Configurations" at bounding box center [81, 548] width 54 height 22
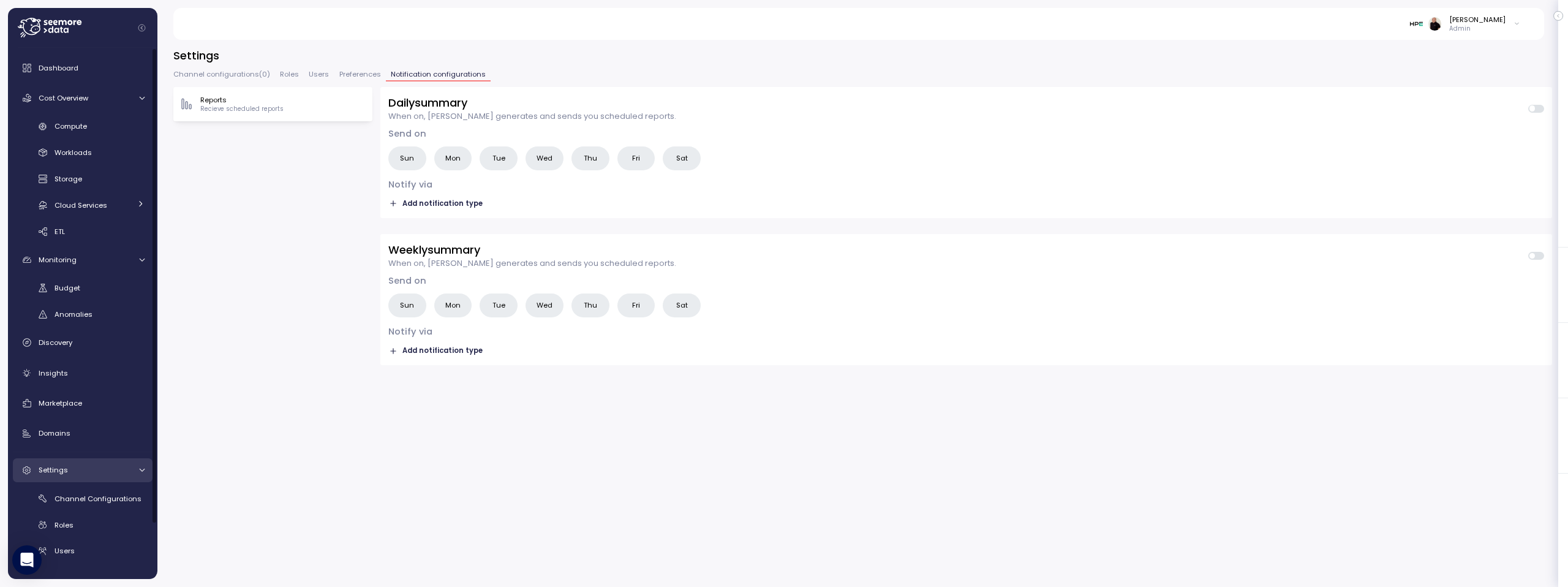
click at [99, 464] on div "Settings" at bounding box center [84, 469] width 92 height 12
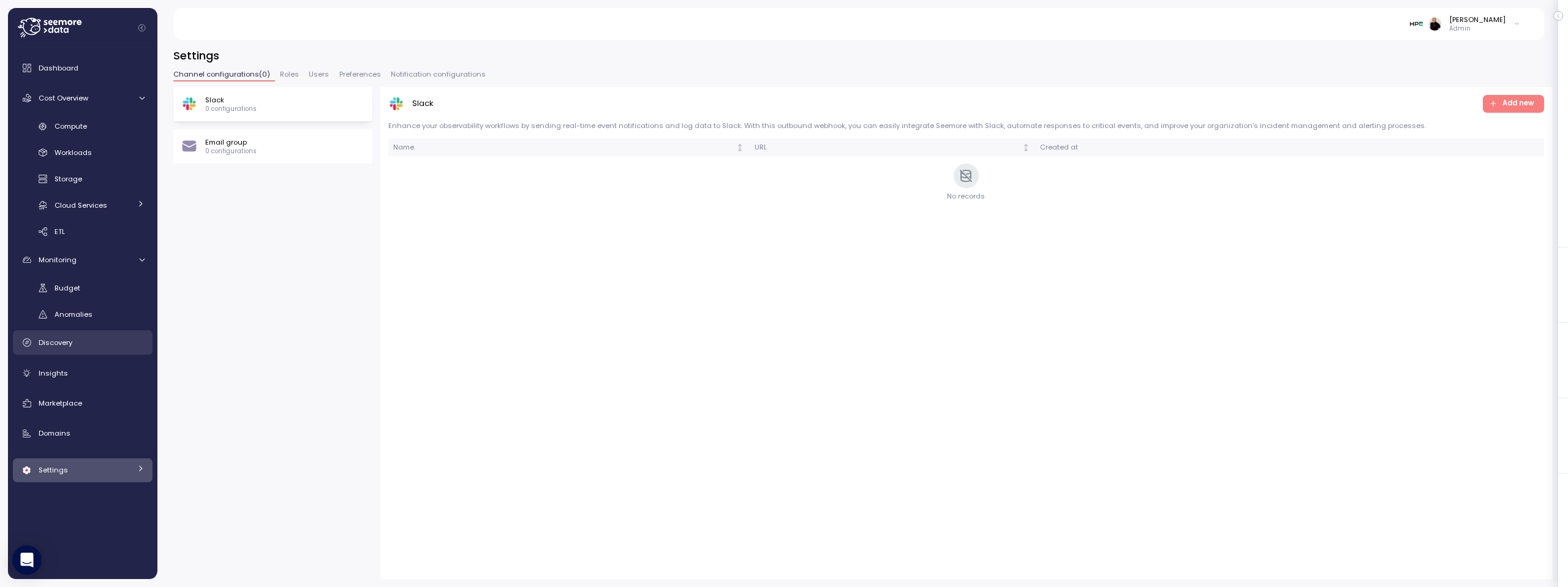
click at [89, 339] on div "Discovery" at bounding box center [91, 341] width 106 height 12
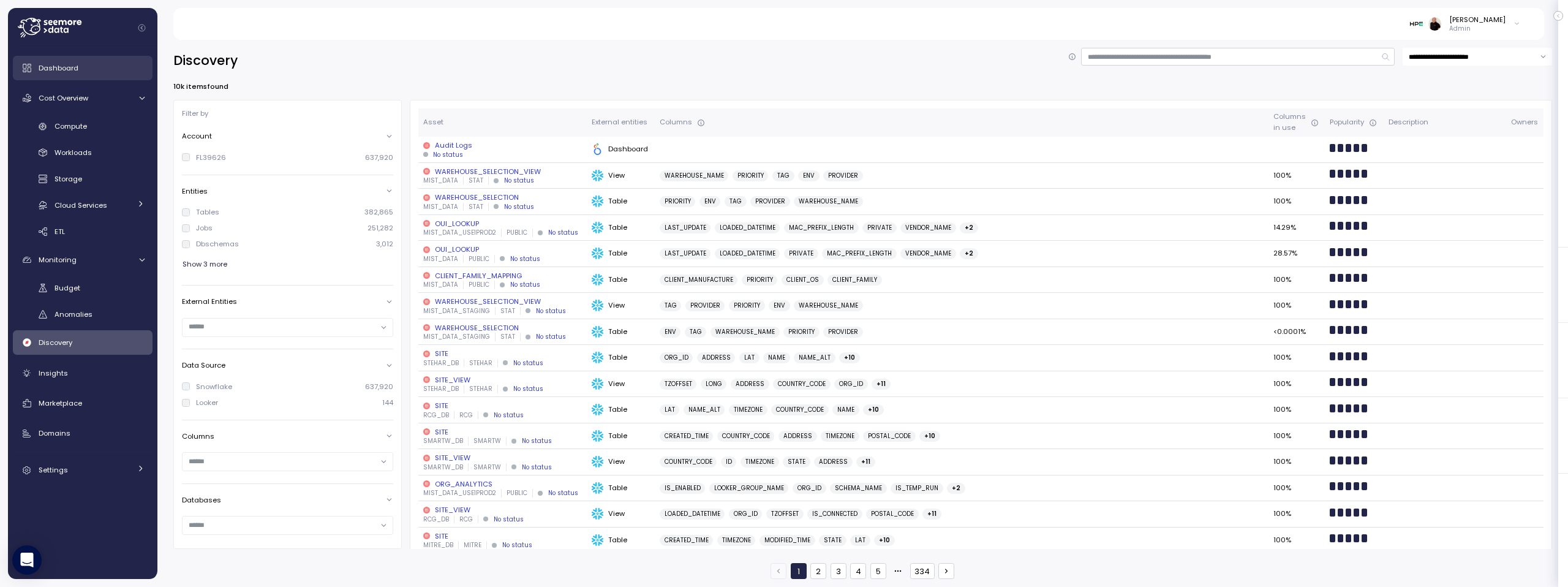
click at [80, 66] on div "Dashboard" at bounding box center [91, 67] width 106 height 12
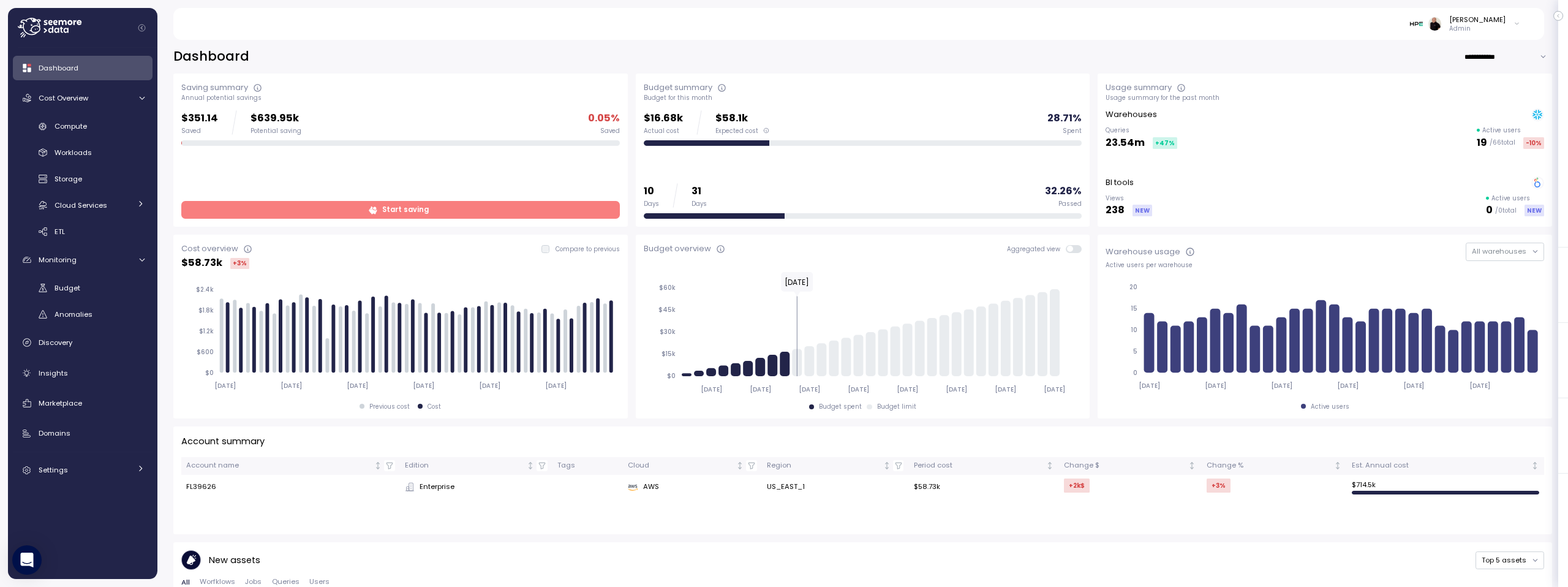
click at [420, 206] on span "Start saving" at bounding box center [405, 209] width 46 height 16
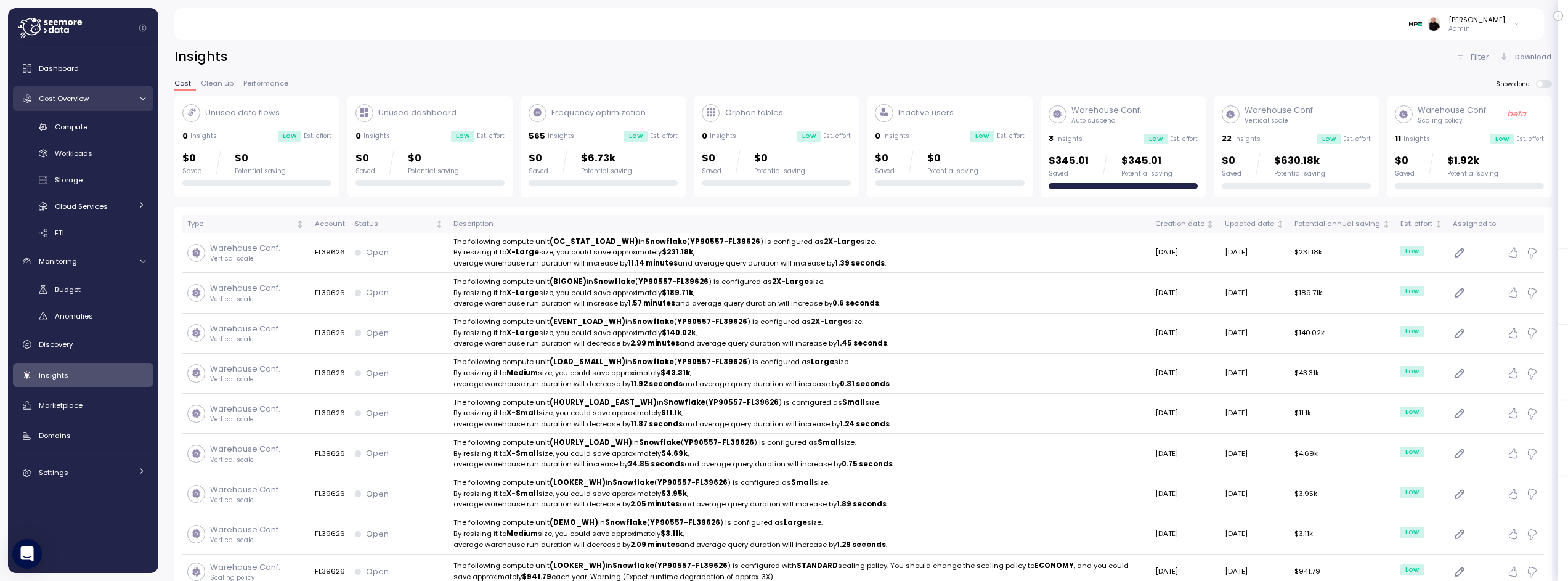
click at [78, 95] on span "Cost Overview" at bounding box center [63, 98] width 50 height 10
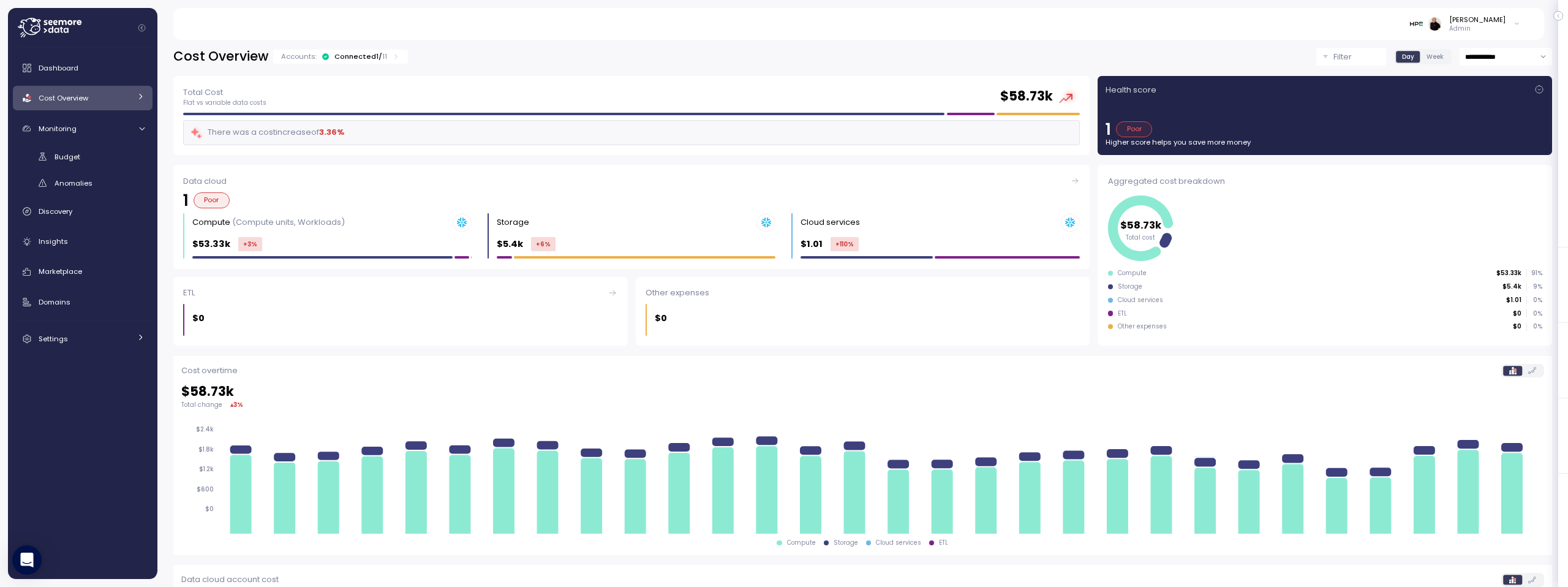
click at [349, 56] on div "Connected 1 / 11" at bounding box center [360, 56] width 53 height 10
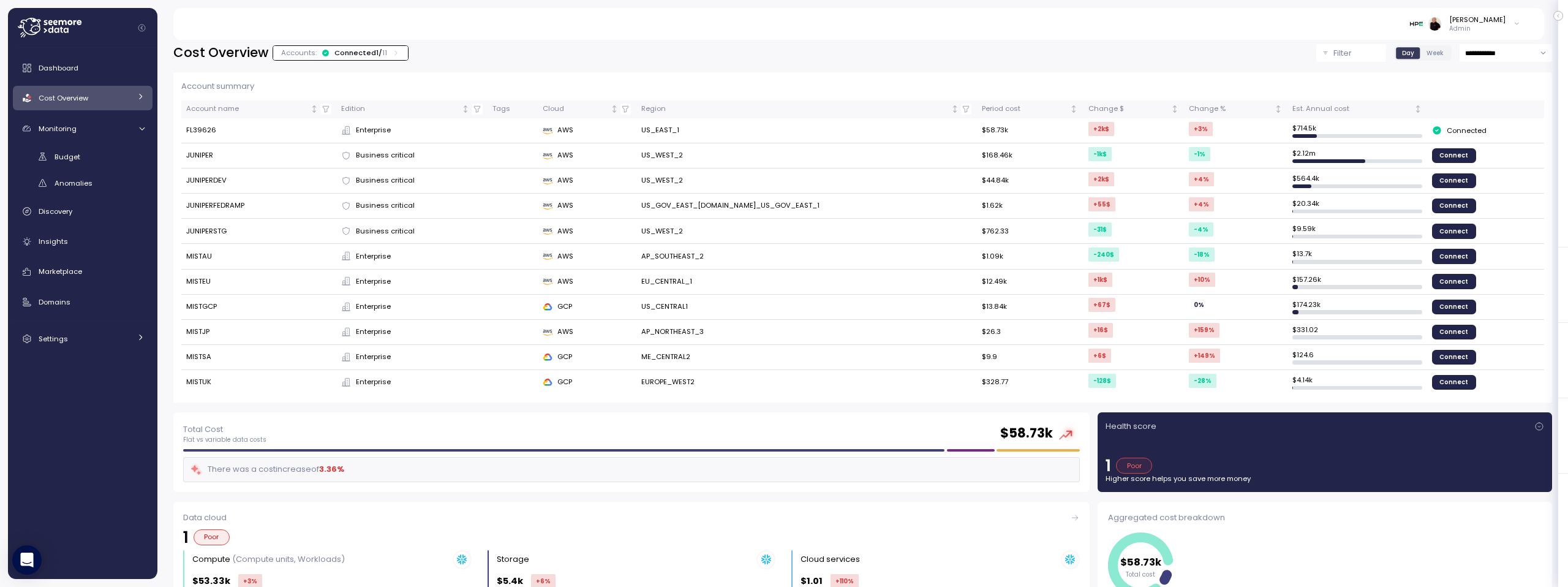
scroll to position [5, 0]
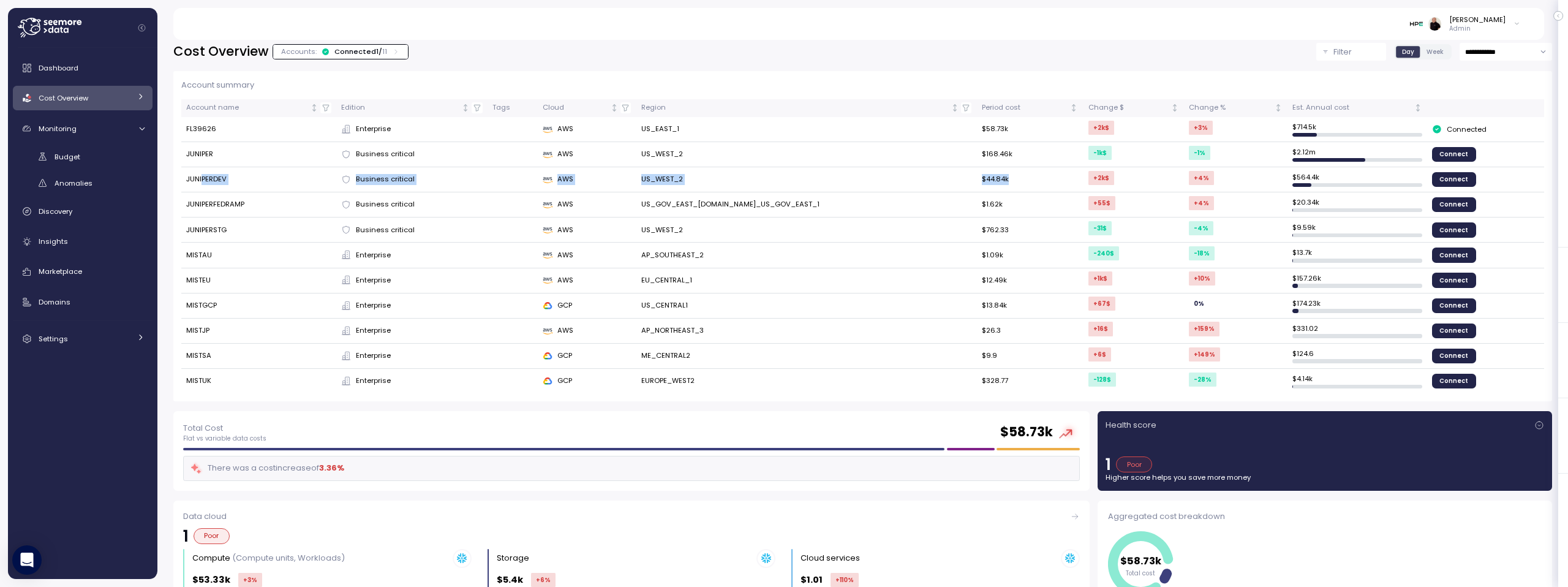
drag, startPoint x: 202, startPoint y: 179, endPoint x: 976, endPoint y: 178, distance: 774.0
click at [976, 178] on tr "JUNIPERDEV Business critical AWS US_WEST_2 $44.84k +2k $ +4 % $ 564.4k Connect" at bounding box center [862, 180] width 1362 height 25
click at [68, 68] on span "Dashboard" at bounding box center [58, 67] width 40 height 10
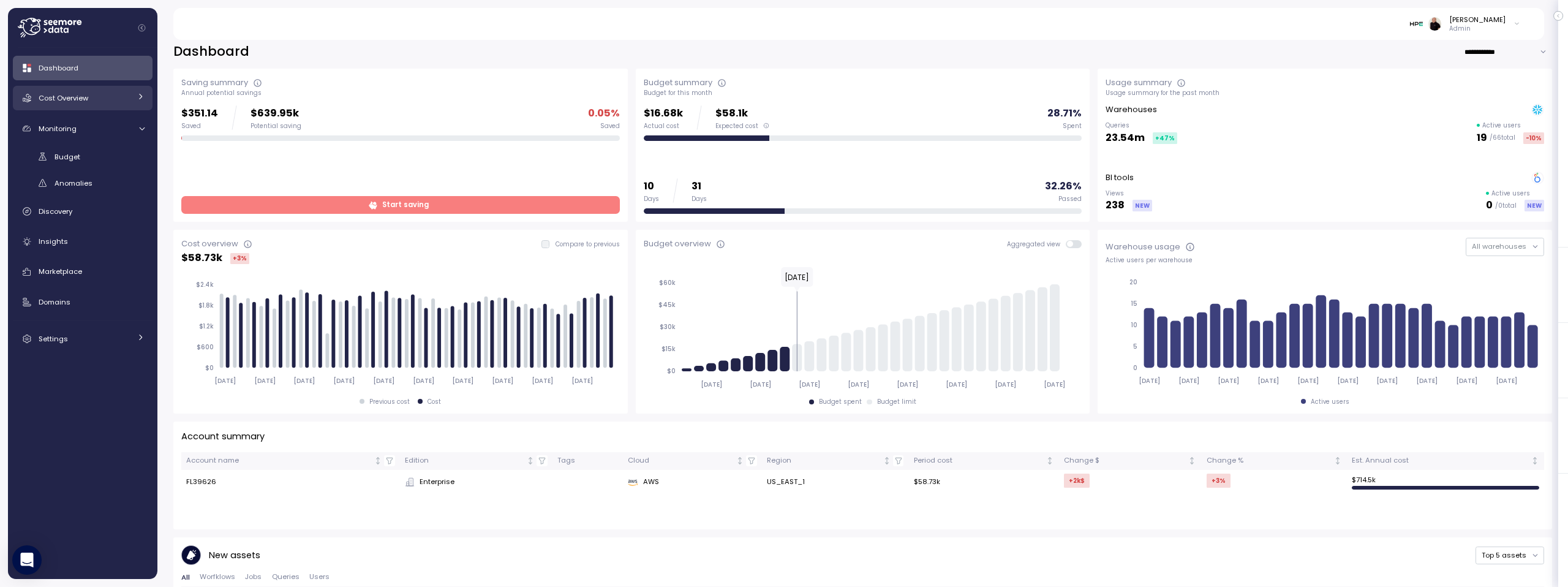
click at [49, 95] on span "Cost Overview" at bounding box center [63, 97] width 50 height 10
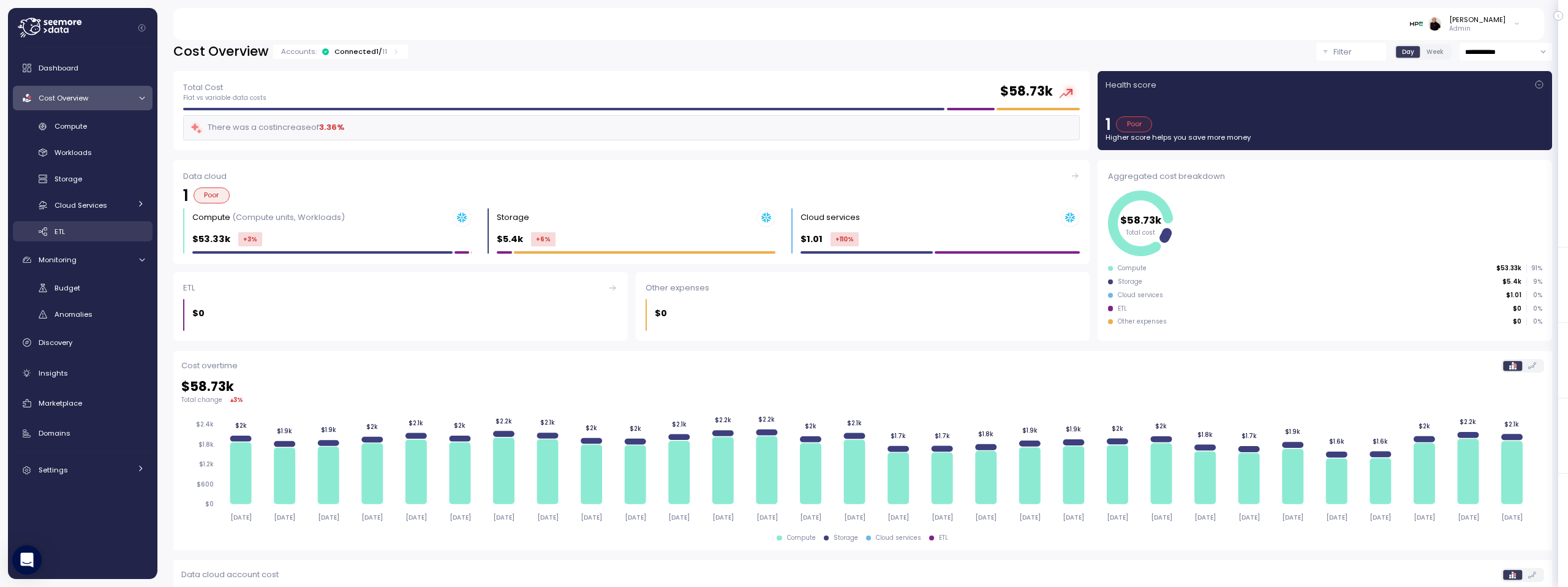
click at [93, 233] on div "ETL" at bounding box center [99, 231] width 90 height 12
